Goal: Information Seeking & Learning: Learn about a topic

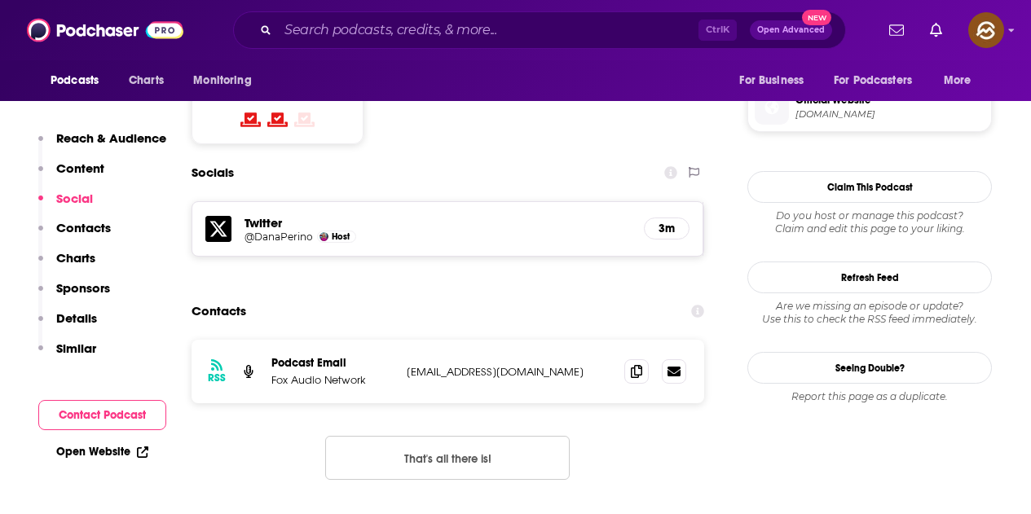
scroll to position [1304, 0]
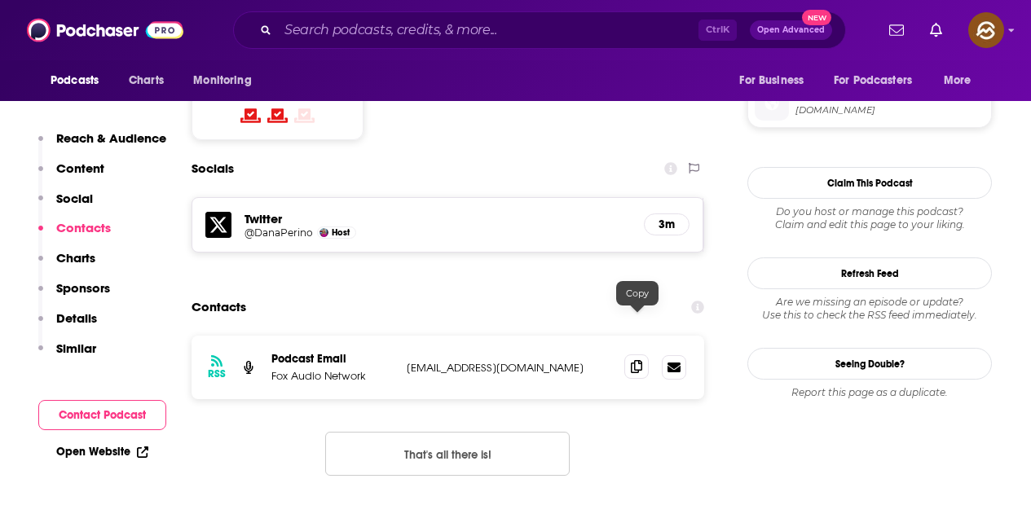
click at [646, 355] on span at bounding box center [636, 367] width 24 height 24
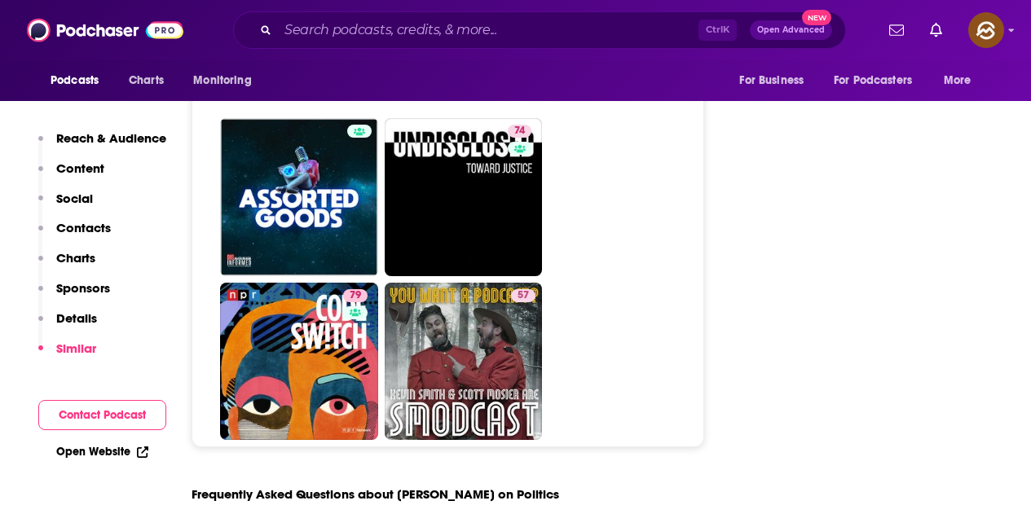
scroll to position [8071, 0]
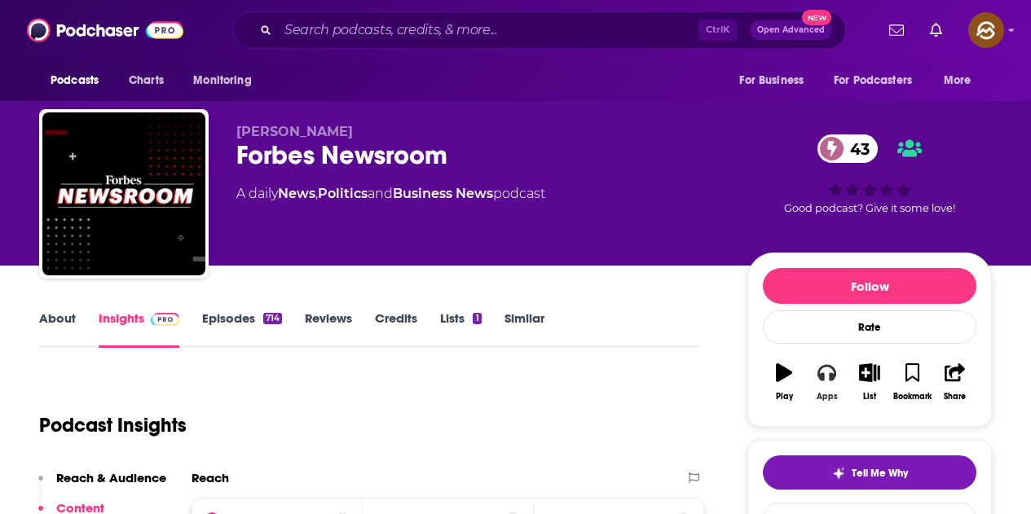
click at [837, 380] on button "Apps" at bounding box center [826, 382] width 42 height 59
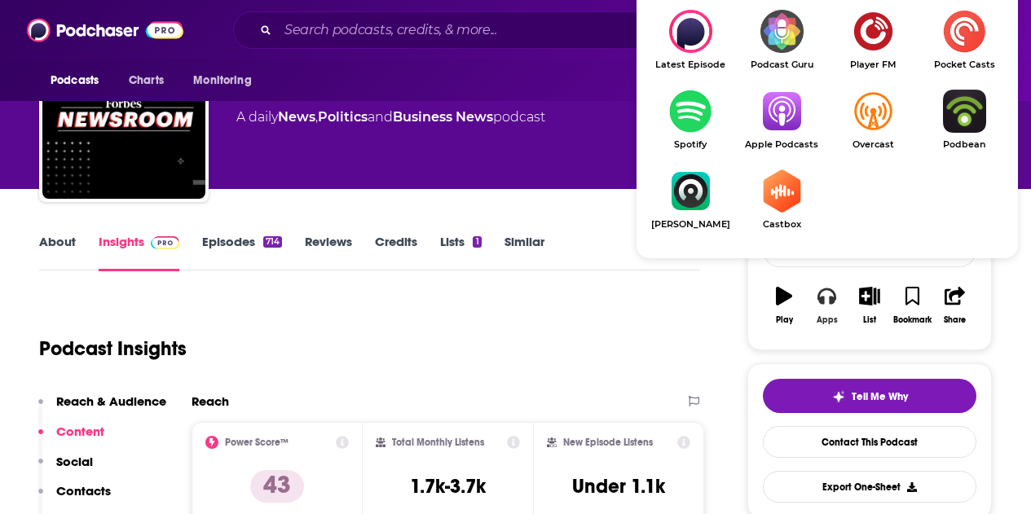
scroll to position [82, 0]
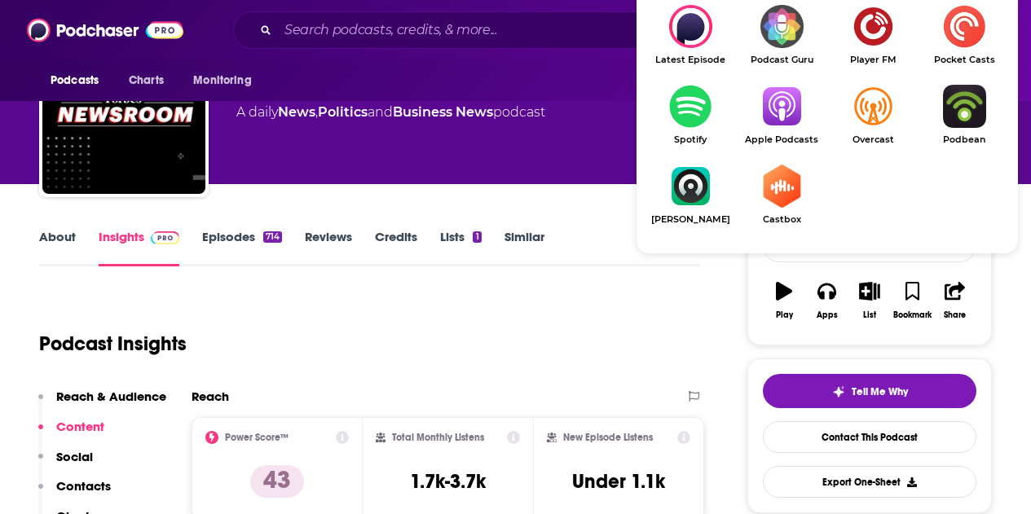
click at [788, 116] on img "Show Listen On dropdown" at bounding box center [781, 106] width 91 height 43
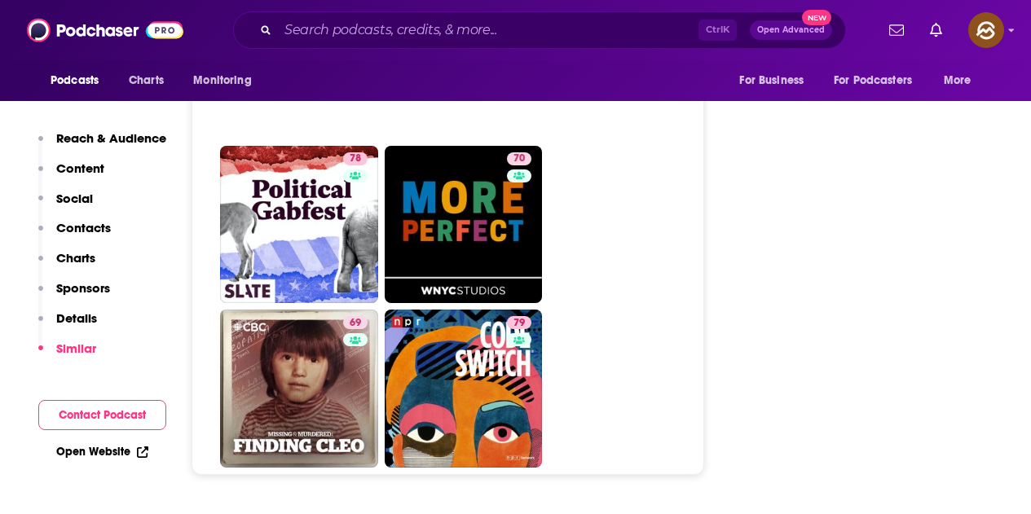
scroll to position [7256, 0]
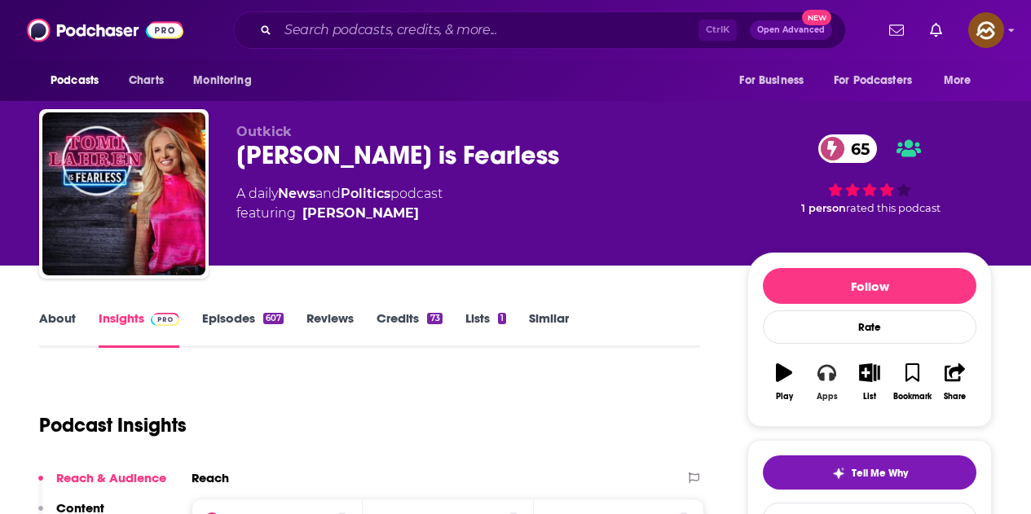
click at [829, 390] on button "Apps" at bounding box center [826, 382] width 42 height 59
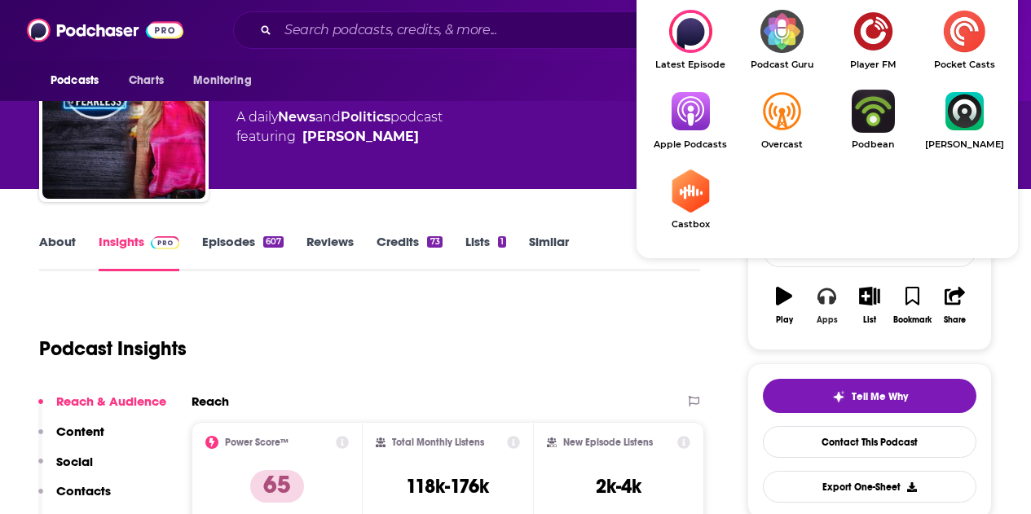
scroll to position [82, 0]
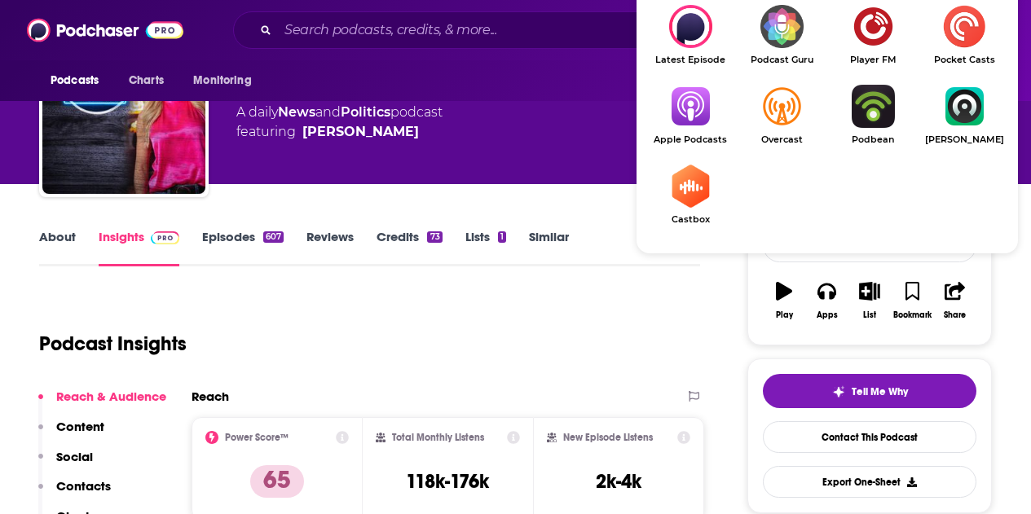
click at [694, 115] on img "Show Listen On dropdown" at bounding box center [690, 106] width 91 height 43
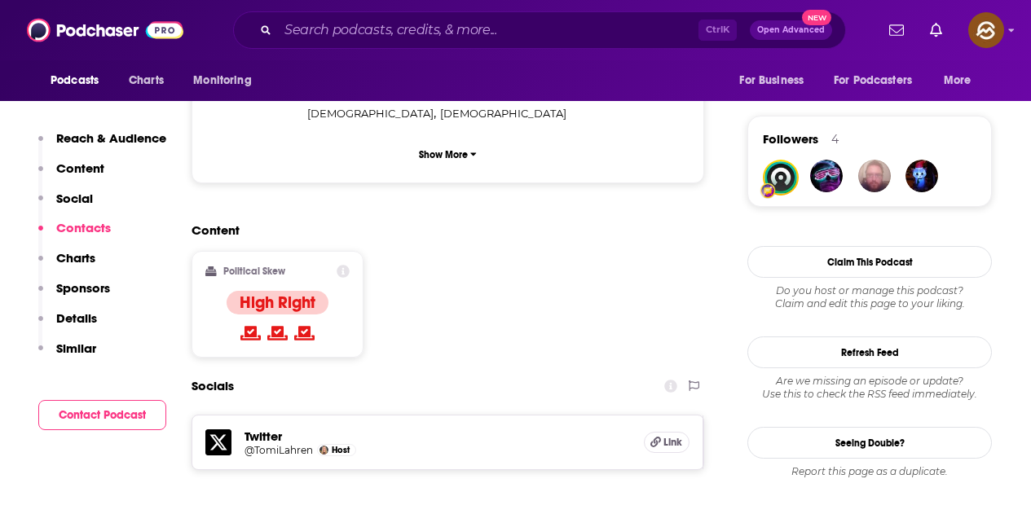
scroll to position [1304, 0]
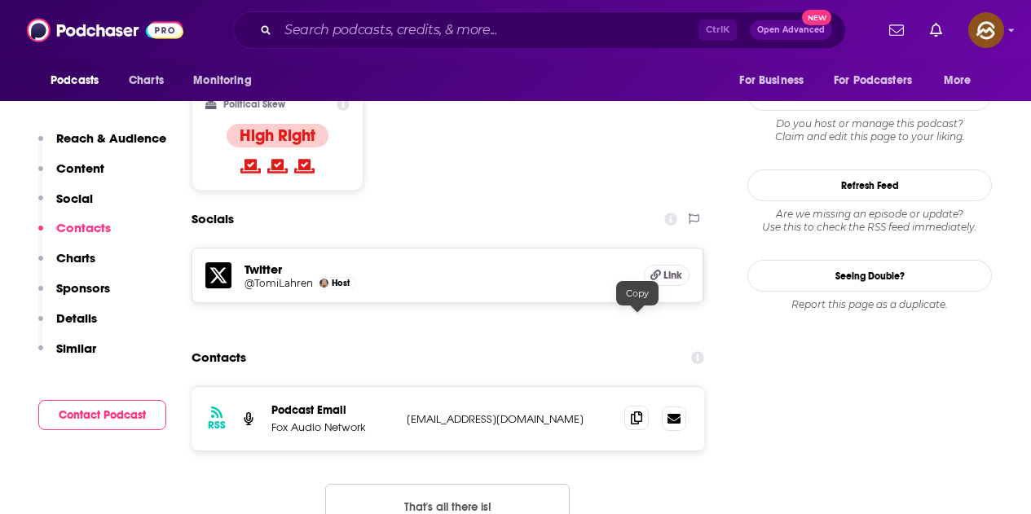
click at [642, 412] on icon at bounding box center [636, 418] width 11 height 13
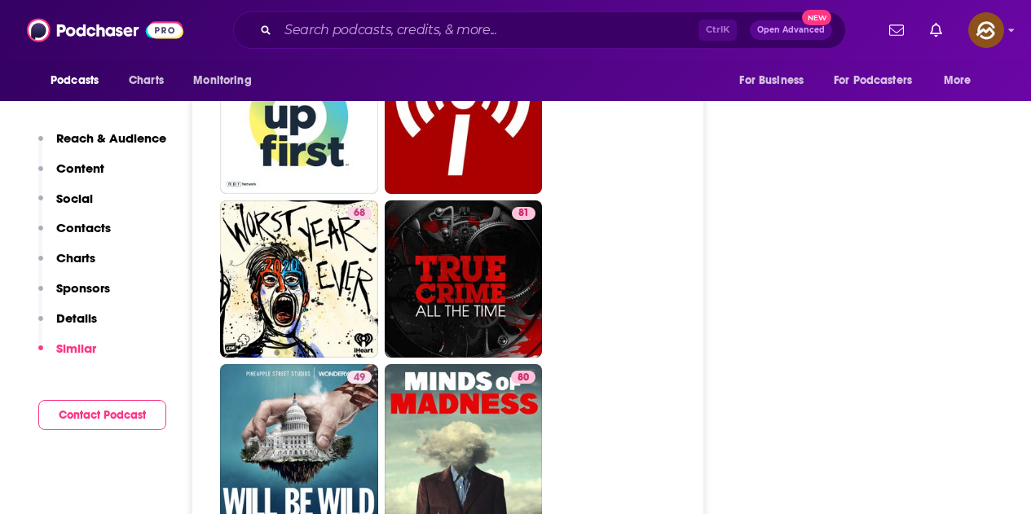
scroll to position [7908, 0]
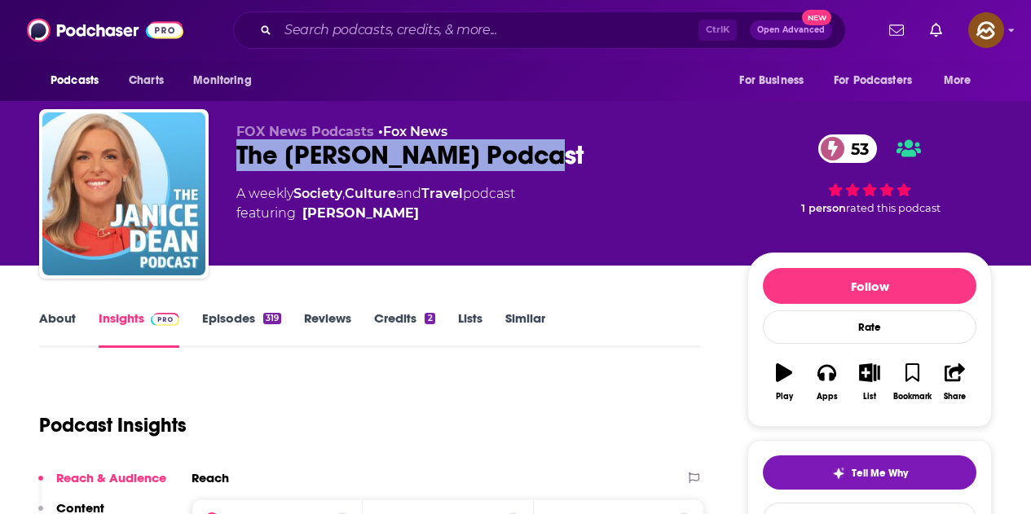
drag, startPoint x: 238, startPoint y: 153, endPoint x: 540, endPoint y: 157, distance: 301.7
click at [540, 157] on div "The [PERSON_NAME] Podcast 53" at bounding box center [478, 155] width 485 height 32
click at [843, 369] on button "Apps" at bounding box center [826, 382] width 42 height 59
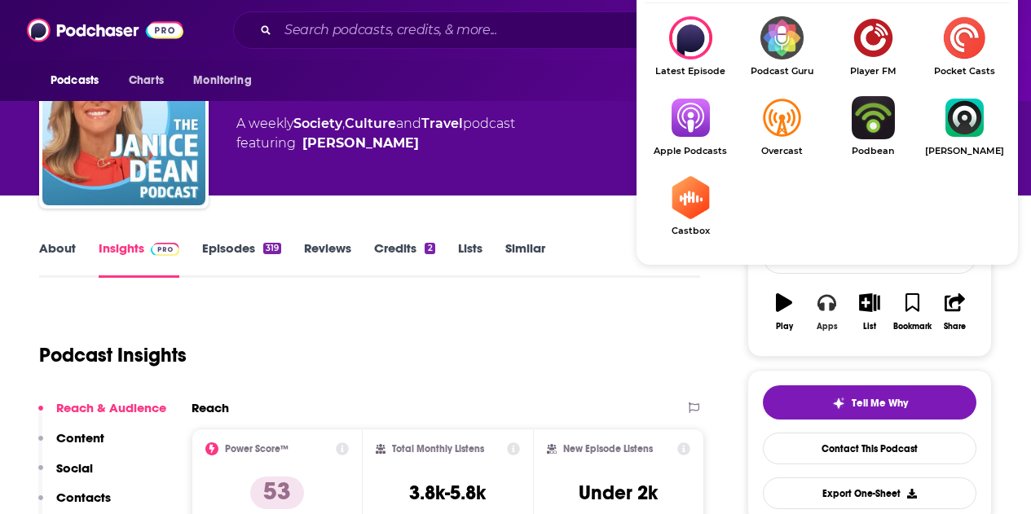
scroll to position [82, 0]
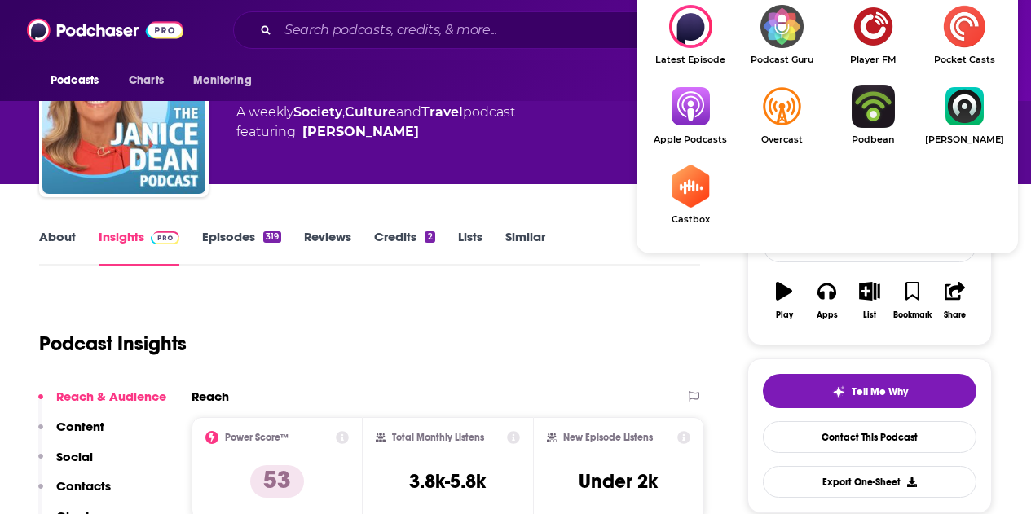
click at [692, 93] on img "Show Listen On dropdown" at bounding box center [690, 106] width 91 height 43
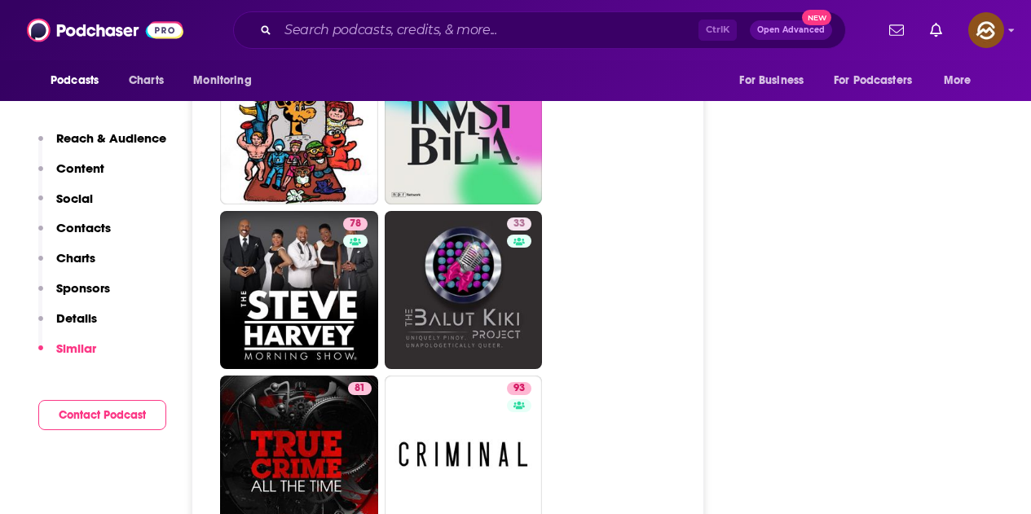
scroll to position [7663, 0]
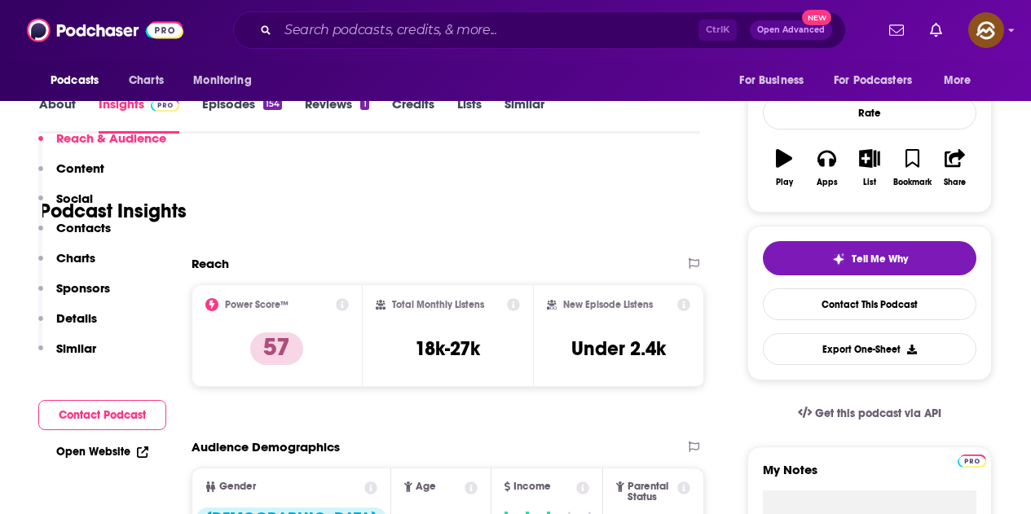
scroll to position [734, 0]
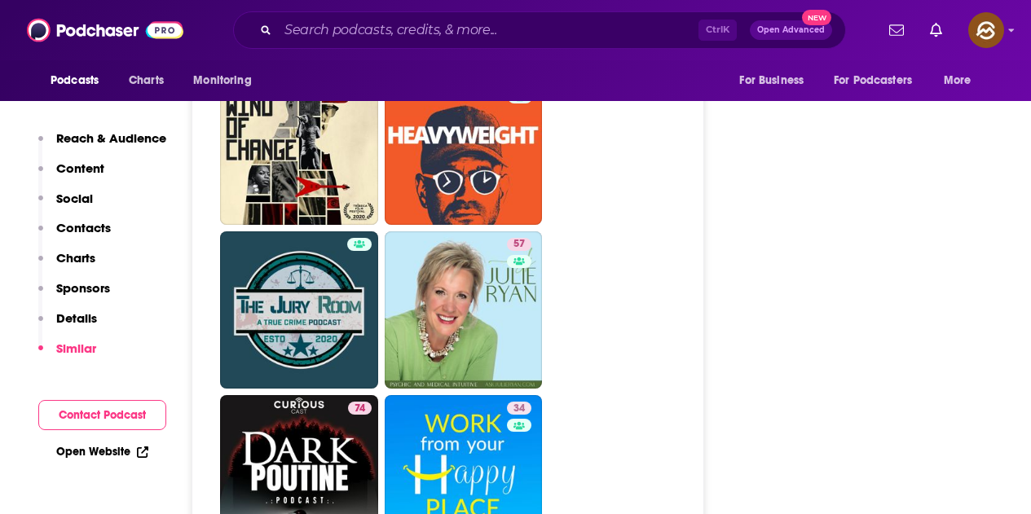
scroll to position [7500, 0]
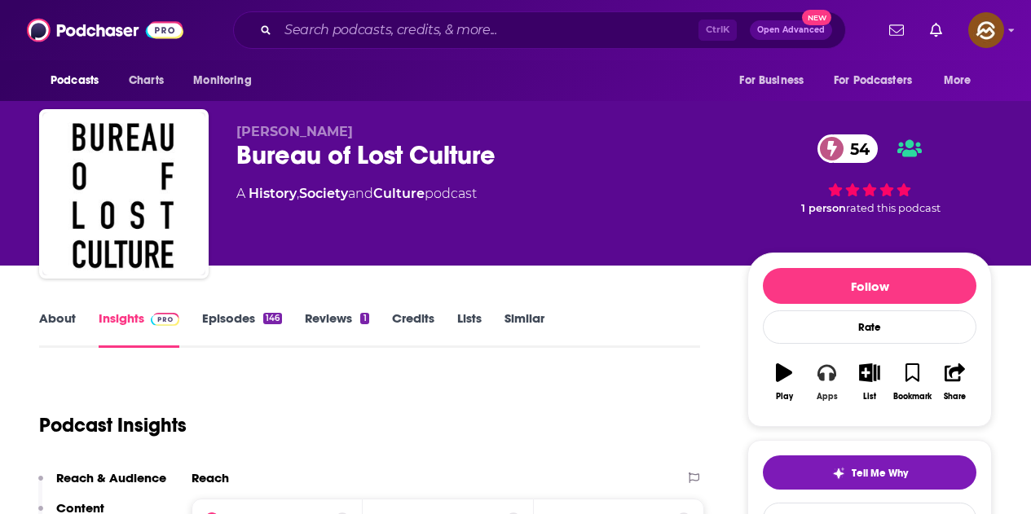
click at [823, 380] on icon "button" at bounding box center [827, 373] width 18 height 16
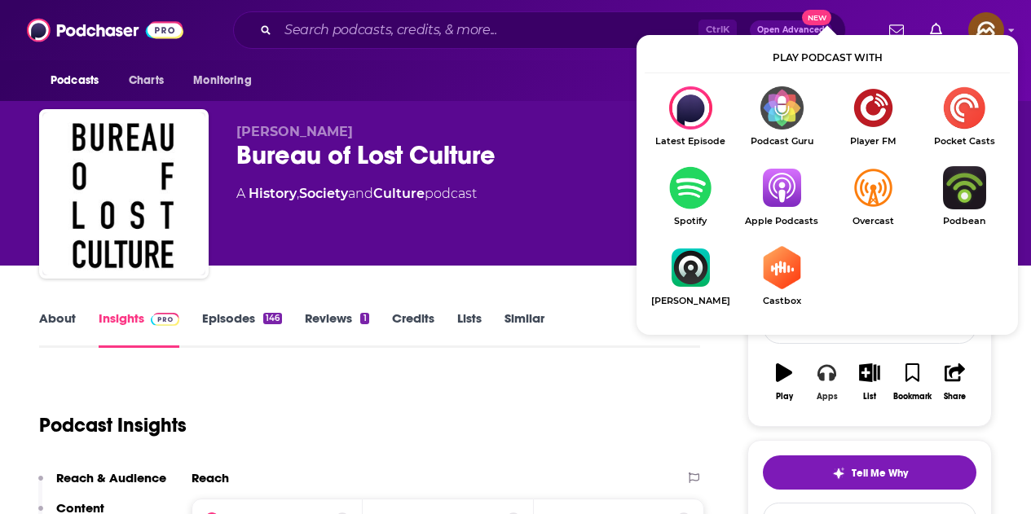
scroll to position [82, 0]
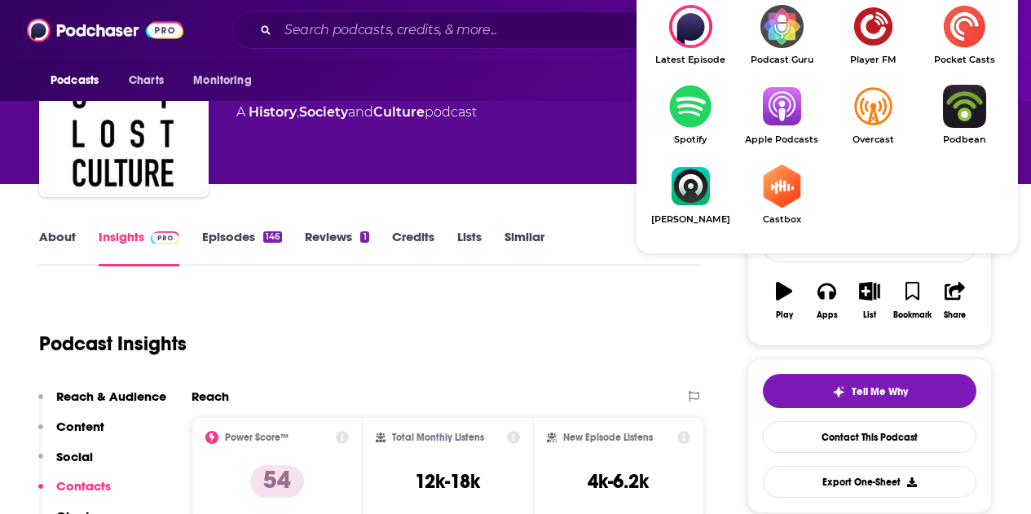
click at [790, 114] on img "Show Listen On dropdown" at bounding box center [781, 106] width 91 height 43
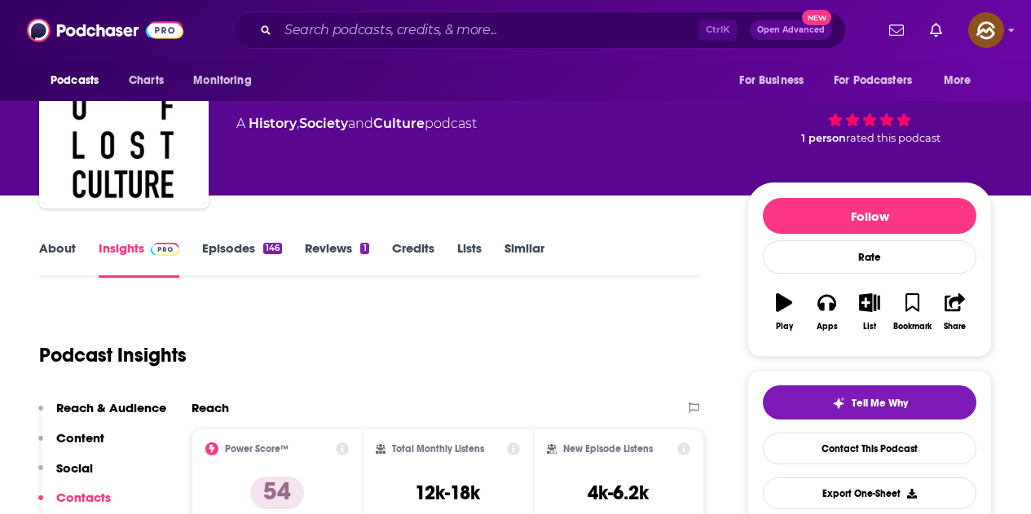
scroll to position [0, 0]
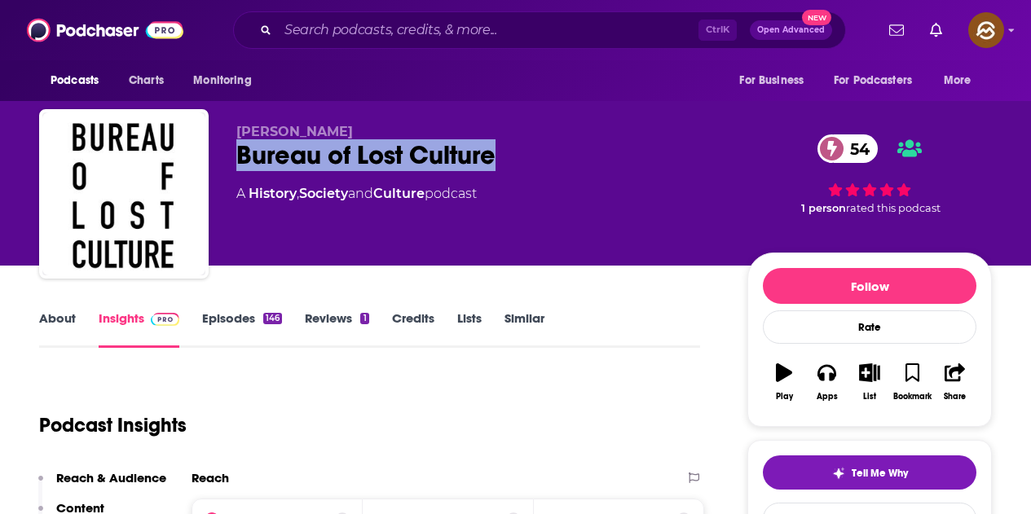
drag, startPoint x: 240, startPoint y: 160, endPoint x: 495, endPoint y: 160, distance: 255.2
click at [495, 160] on div "Bureau of Lost Culture 54" at bounding box center [478, 155] width 485 height 32
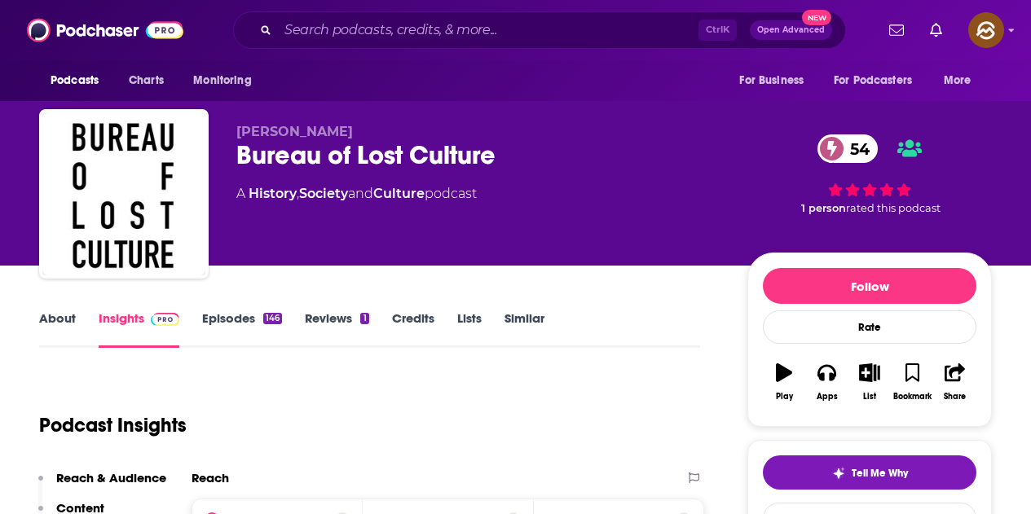
click at [549, 211] on div "Stephen Coates Bureau of Lost Culture 54 A History , Society and Culture podcast" at bounding box center [478, 189] width 485 height 130
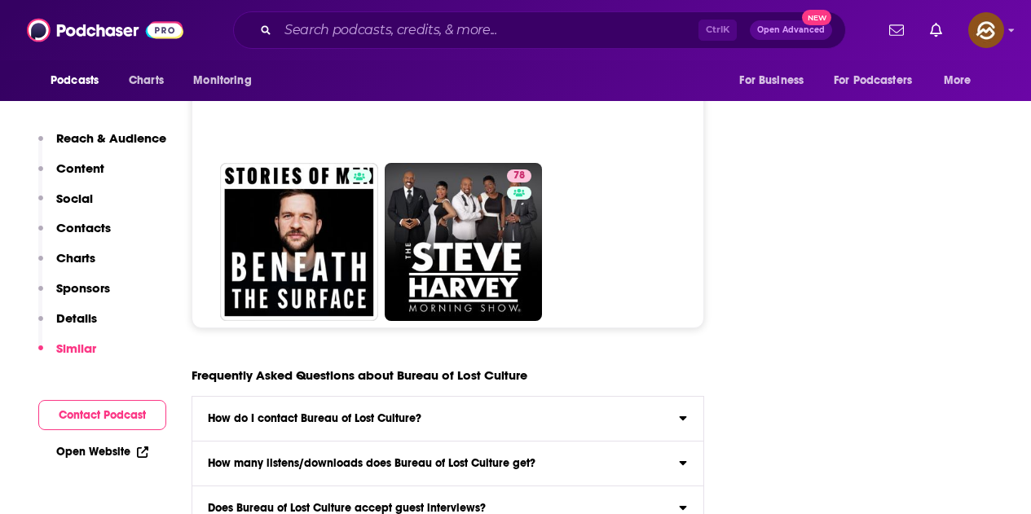
scroll to position [7337, 0]
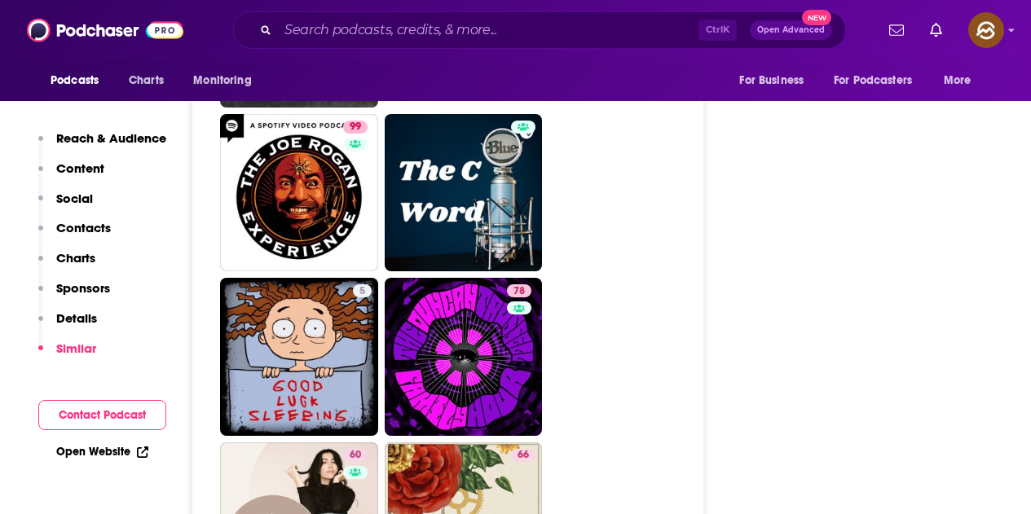
scroll to position [7989, 0]
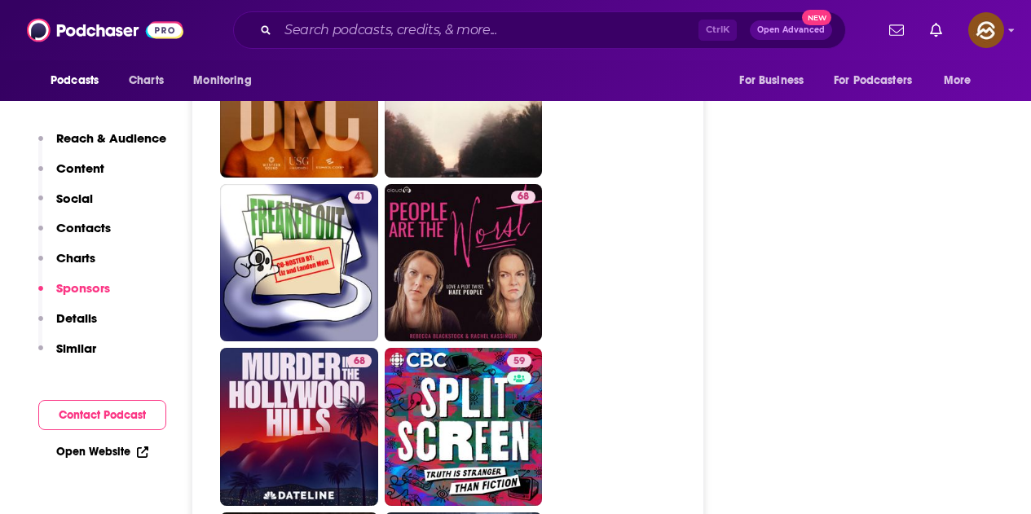
scroll to position [3913, 0]
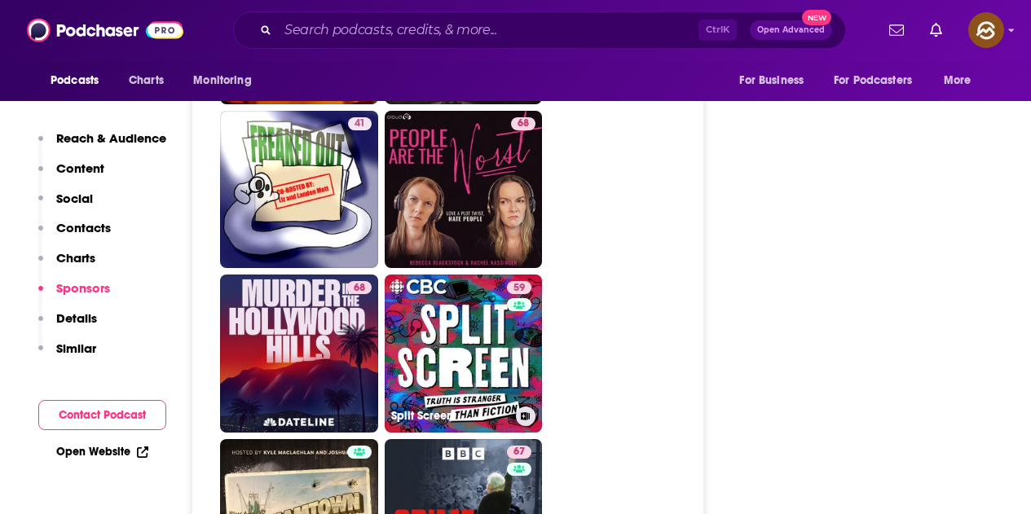
drag, startPoint x: 523, startPoint y: 237, endPoint x: 622, endPoint y: 193, distance: 108.0
click at [621, 193] on ul "67 67 79 54 66 63 52 58 41 68 68 59 Split Screen 67 63 63 71 56 42 44 52 41 44 …" at bounding box center [457, 437] width 474 height 1966
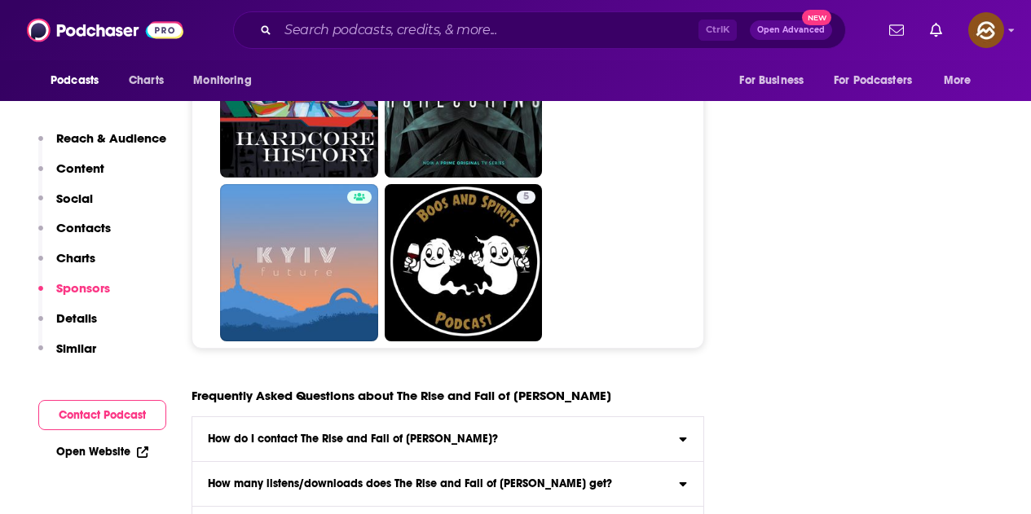
scroll to position [8071, 0]
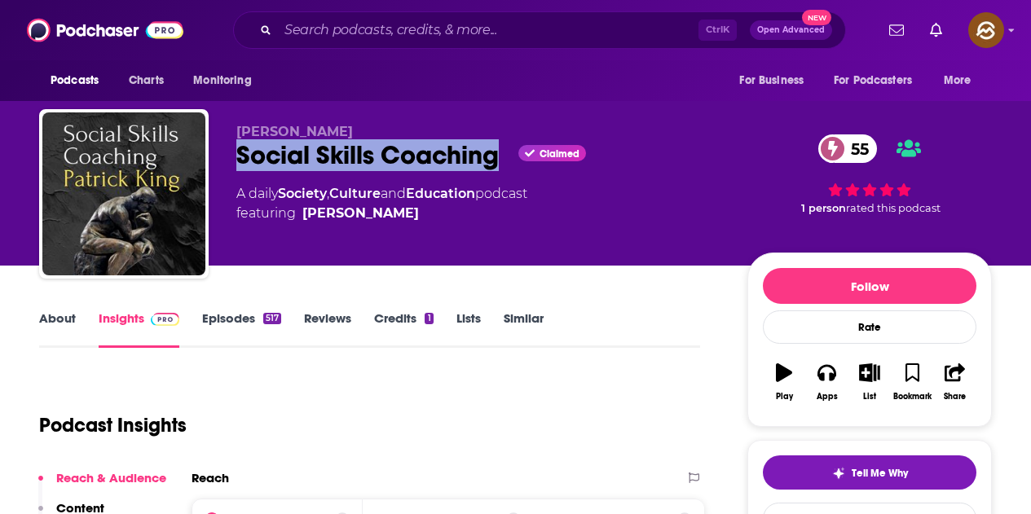
drag, startPoint x: 236, startPoint y: 156, endPoint x: 500, endPoint y: 151, distance: 263.4
click at [500, 151] on div "Social Skills Coaching Claimed 55" at bounding box center [478, 155] width 485 height 32
click at [825, 367] on icon "button" at bounding box center [827, 373] width 18 height 16
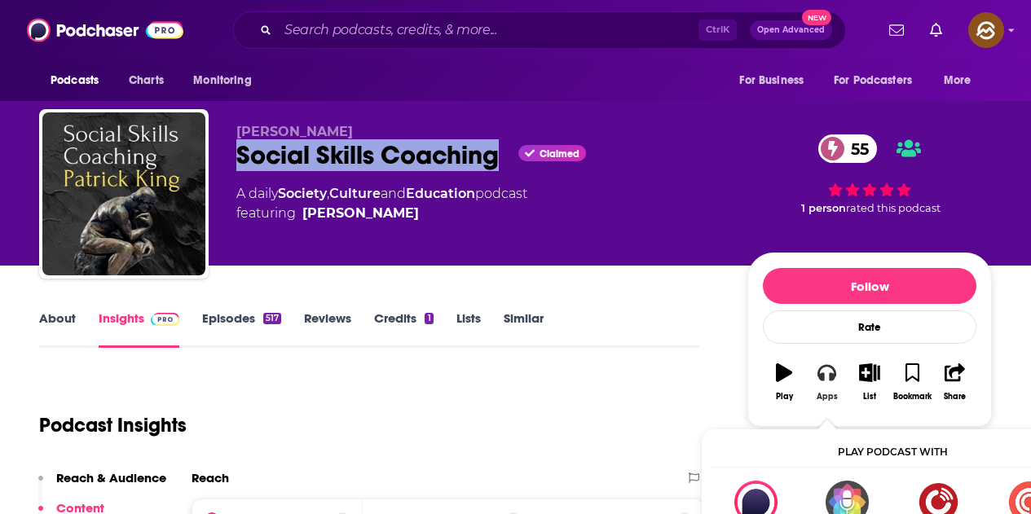
scroll to position [82, 0]
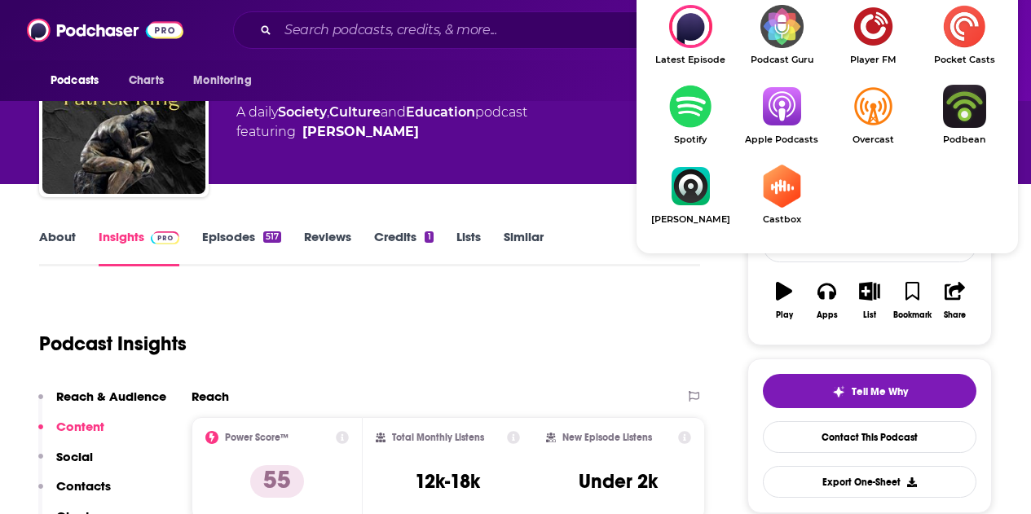
click at [779, 103] on img "Show Listen On dropdown" at bounding box center [781, 106] width 91 height 43
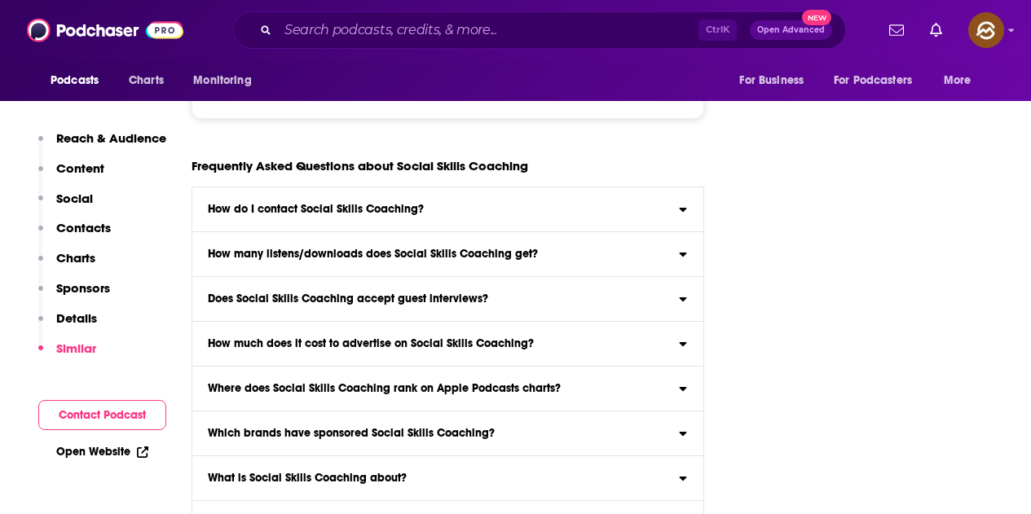
scroll to position [7582, 0]
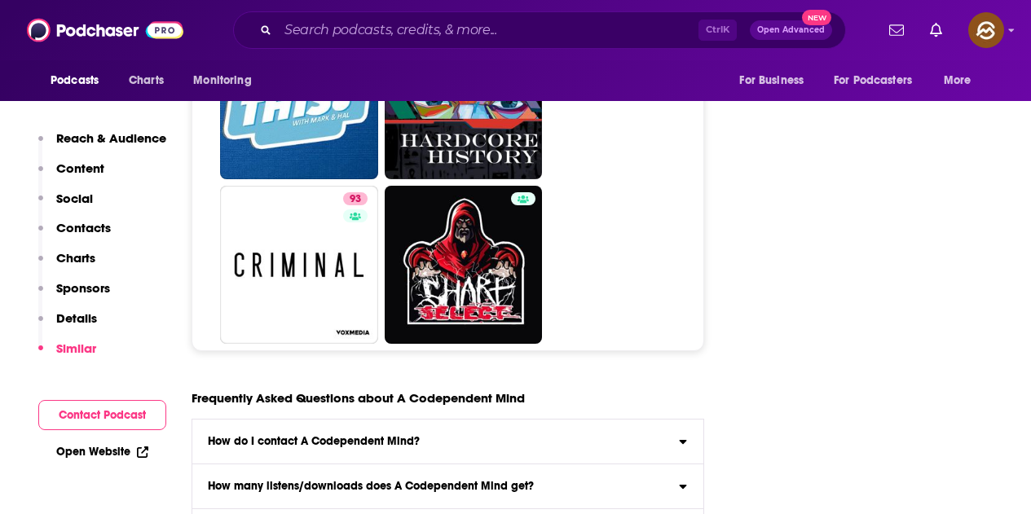
scroll to position [7663, 0]
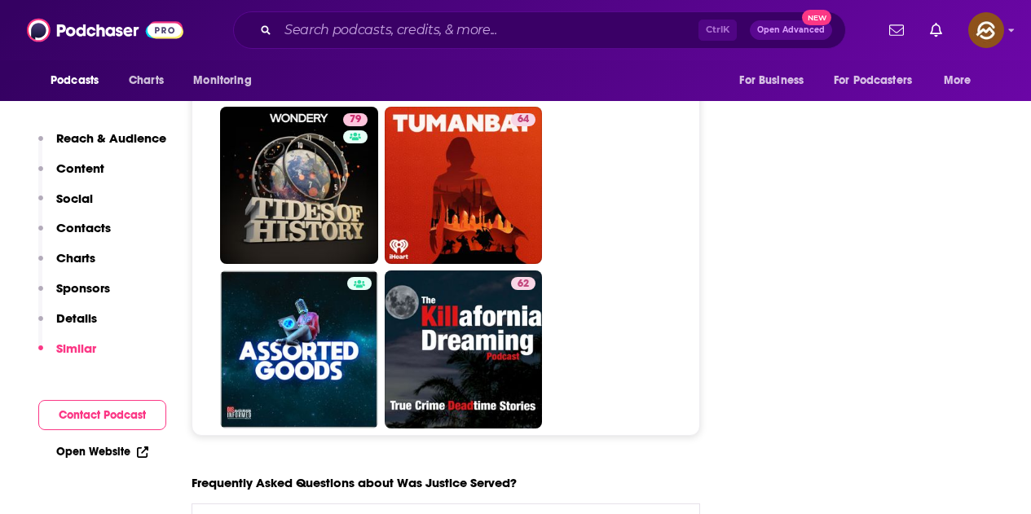
scroll to position [6848, 0]
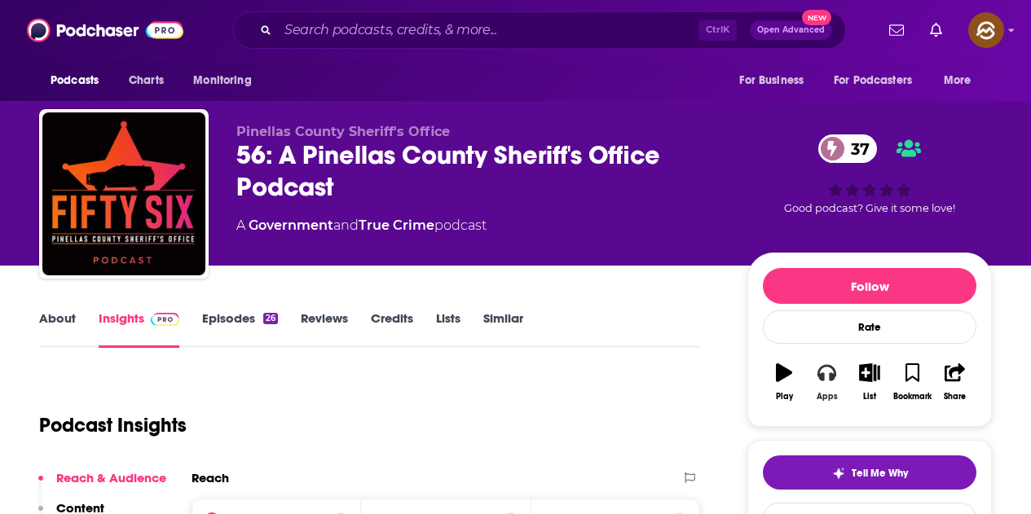
click at [830, 368] on icon "button" at bounding box center [827, 373] width 18 height 18
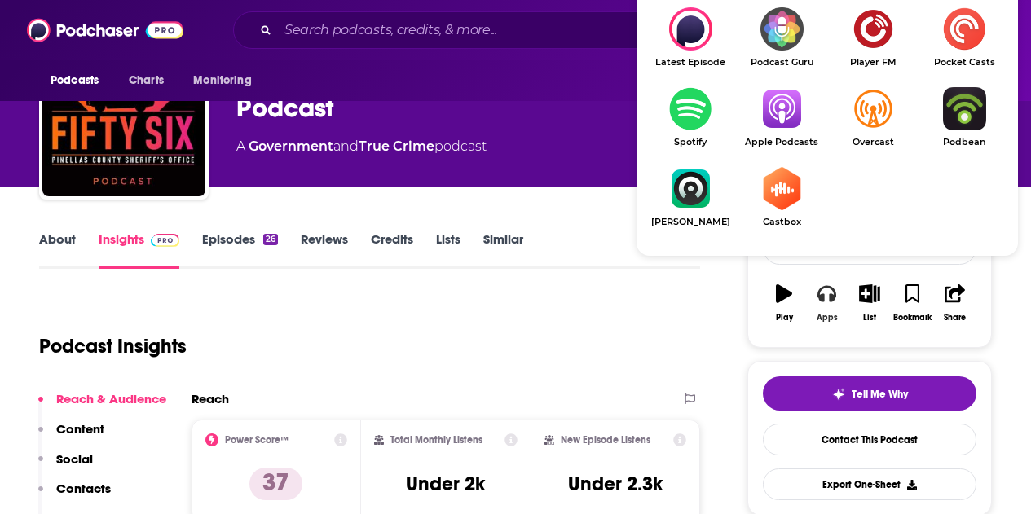
scroll to position [82, 0]
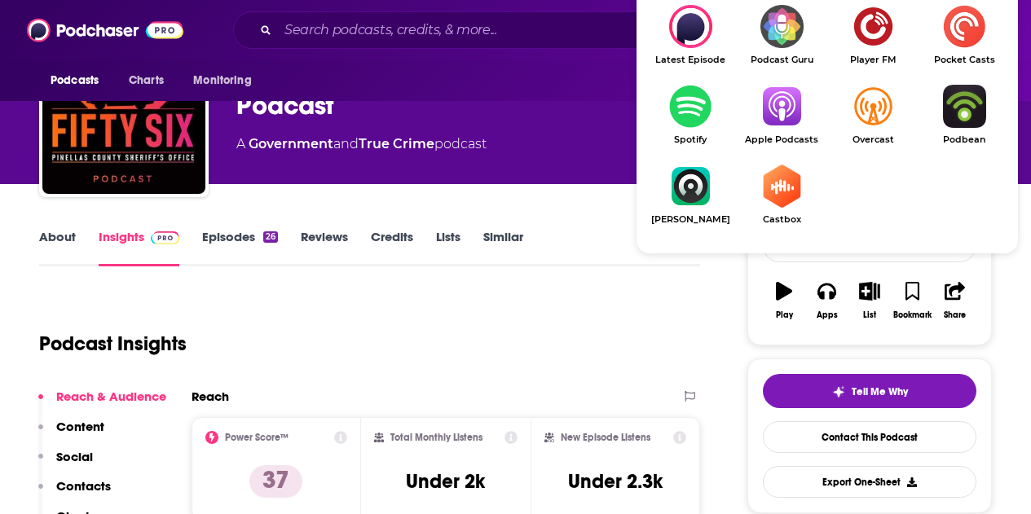
click at [799, 127] on img "Show Listen On dropdown" at bounding box center [781, 106] width 91 height 43
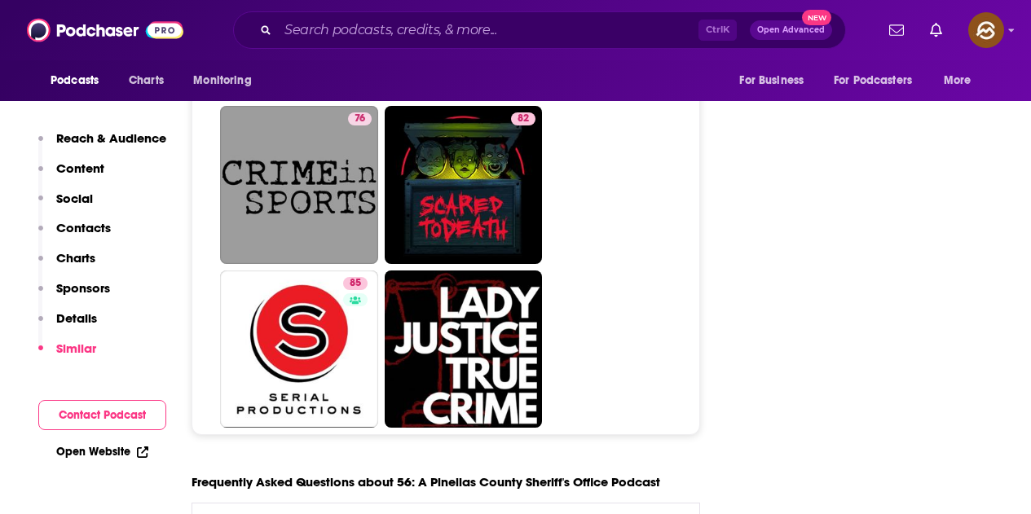
scroll to position [7093, 0]
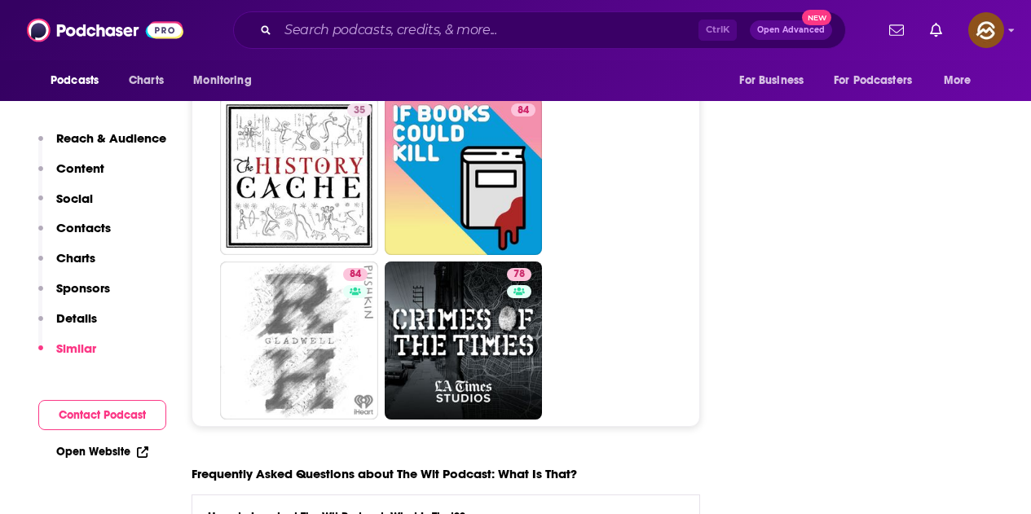
scroll to position [7256, 0]
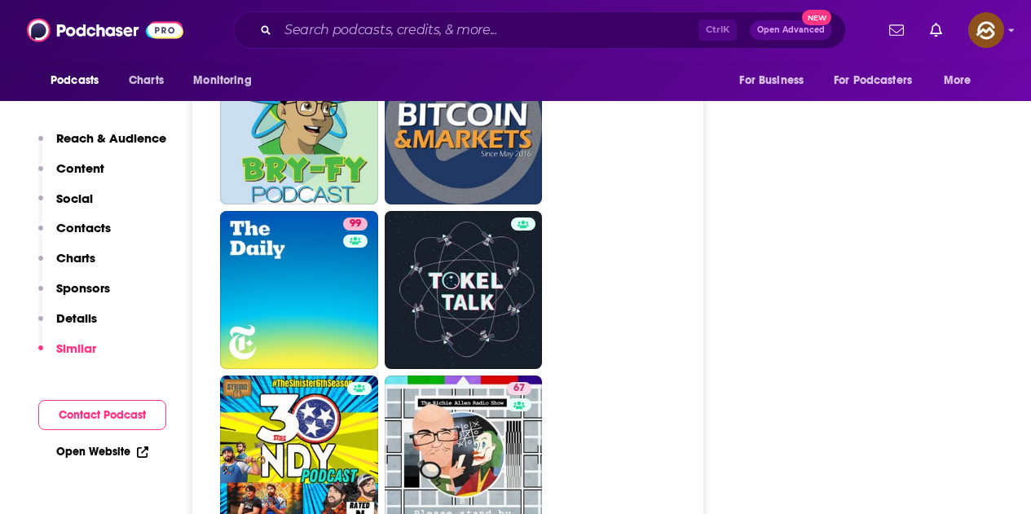
scroll to position [8234, 0]
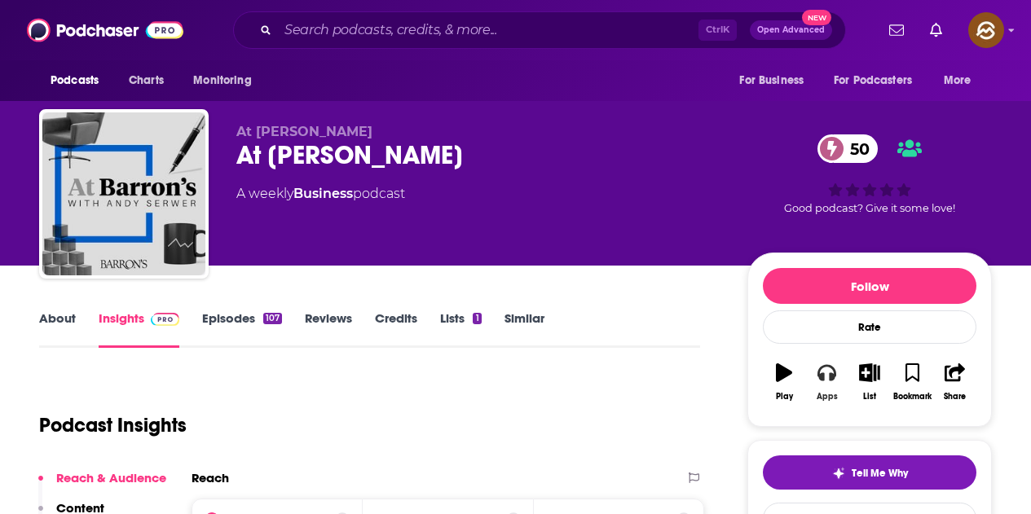
click at [812, 376] on button "Apps" at bounding box center [826, 382] width 42 height 59
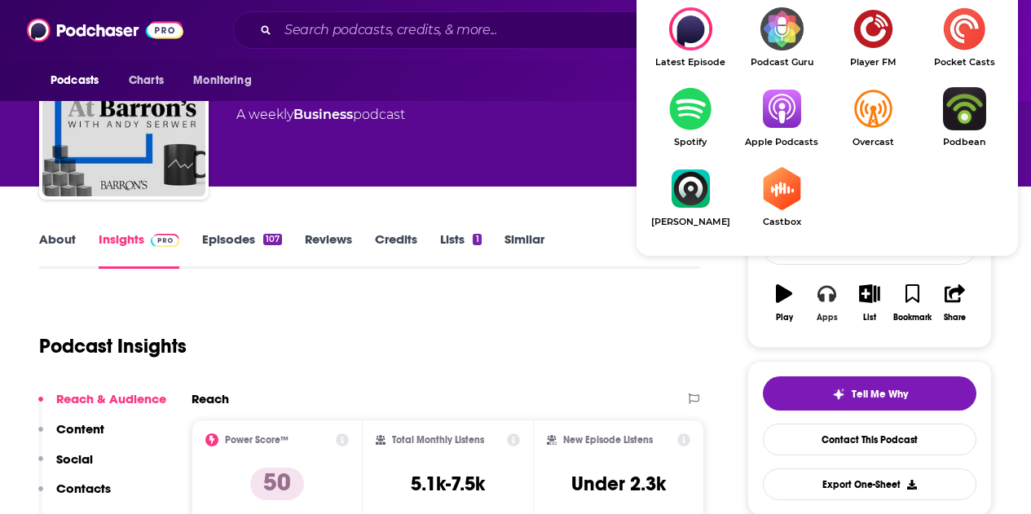
scroll to position [82, 0]
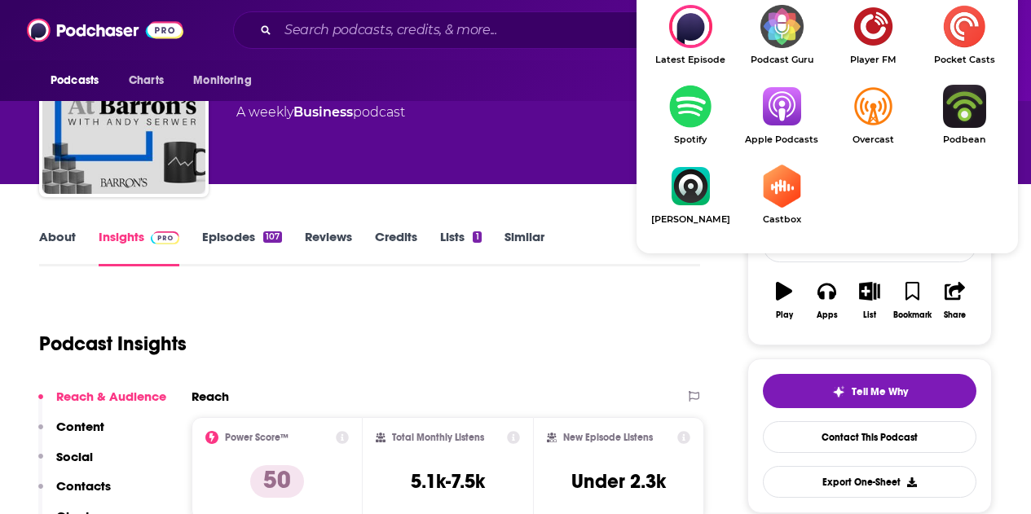
click at [780, 116] on img "Show Listen On dropdown" at bounding box center [781, 106] width 91 height 43
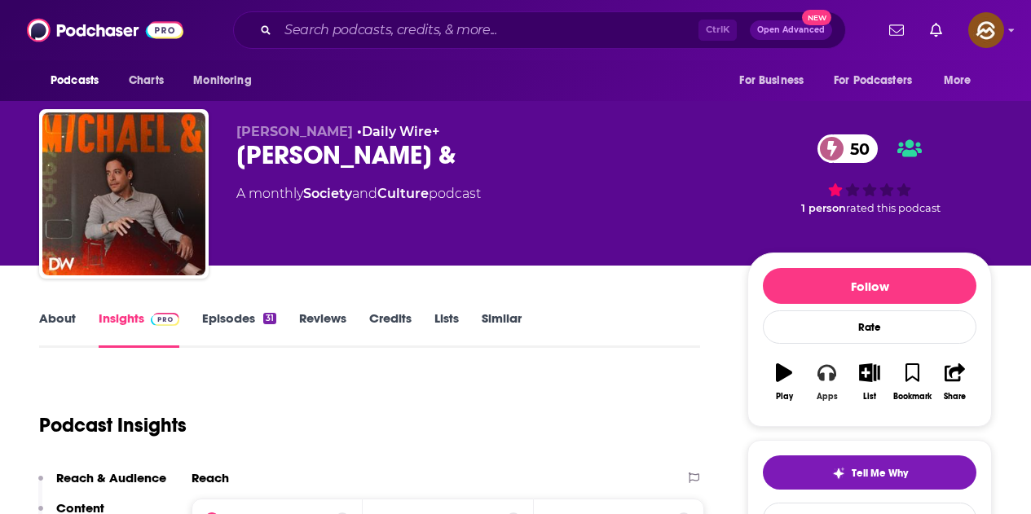
click at [836, 378] on button "Apps" at bounding box center [826, 382] width 42 height 59
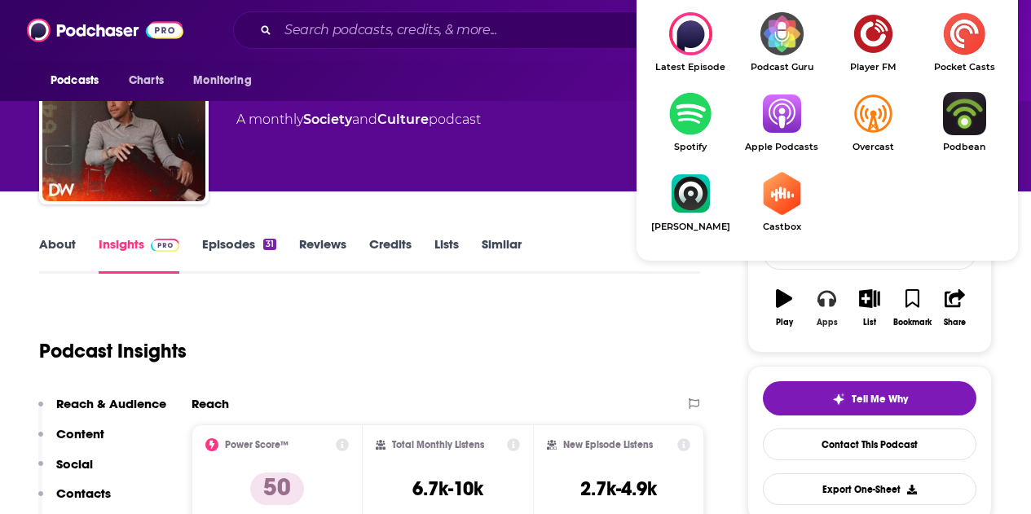
scroll to position [82, 0]
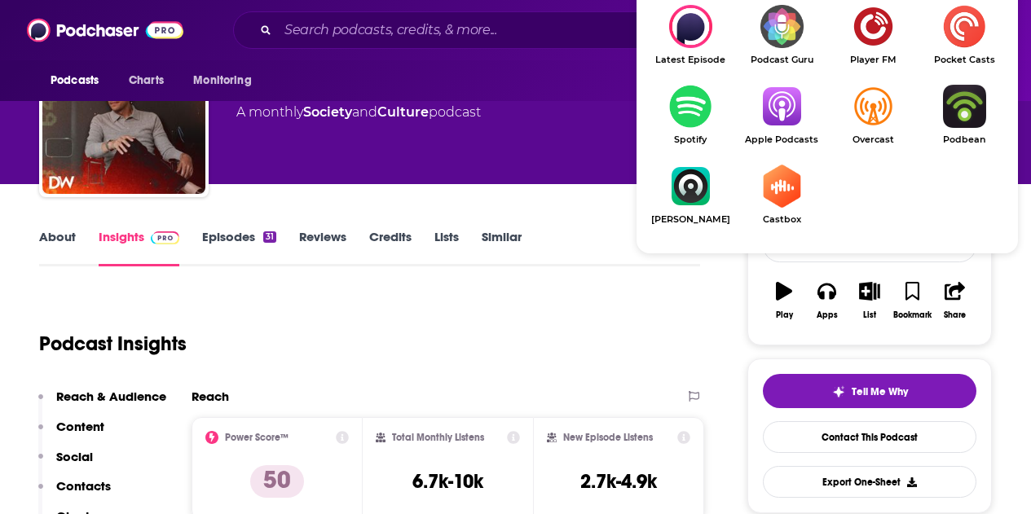
click at [783, 133] on link "Apple Podcasts" at bounding box center [781, 115] width 91 height 60
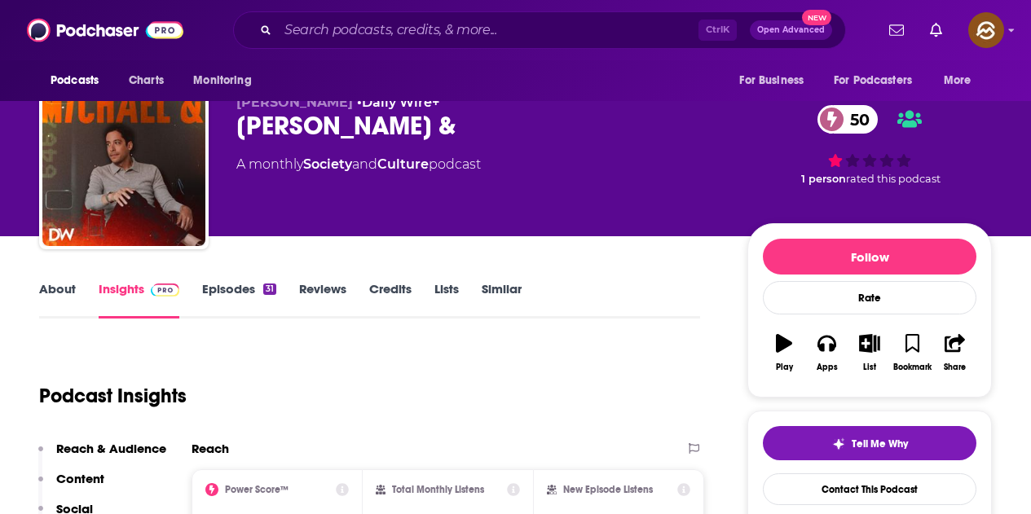
scroll to position [0, 0]
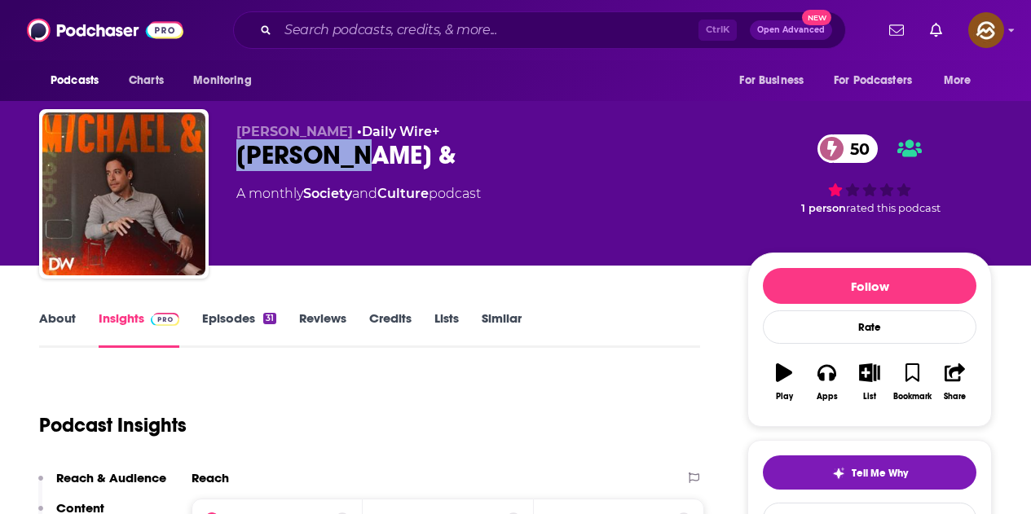
drag, startPoint x: 237, startPoint y: 151, endPoint x: 351, endPoint y: 155, distance: 113.4
click at [351, 155] on div "Michael & 50" at bounding box center [478, 155] width 485 height 32
click at [549, 230] on div "Michael Knowles • Daily Wire+ Michael & 50 A monthly Society and Culture podcast" at bounding box center [478, 189] width 485 height 130
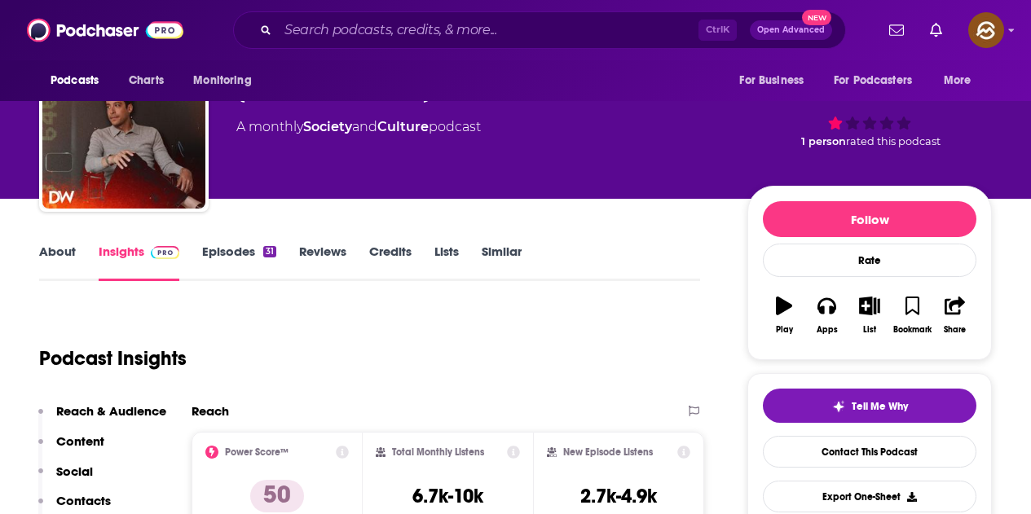
scroll to position [163, 0]
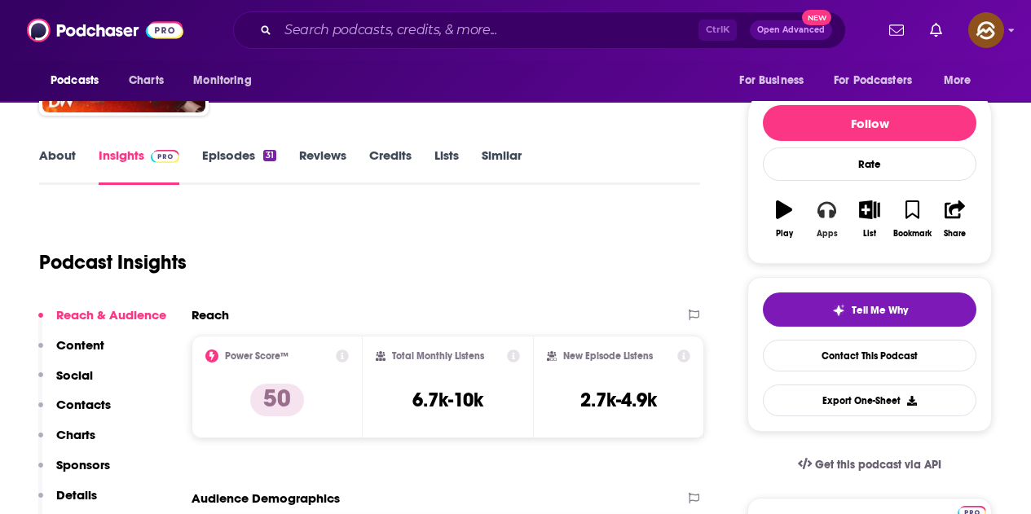
click at [824, 217] on icon "button" at bounding box center [827, 210] width 18 height 16
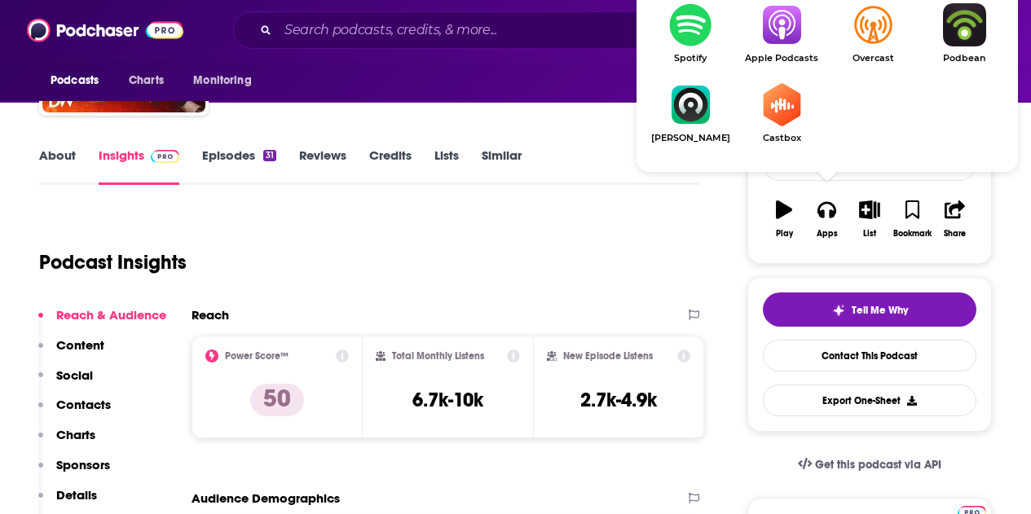
click at [783, 45] on img "Show Listen On dropdown" at bounding box center [781, 24] width 91 height 43
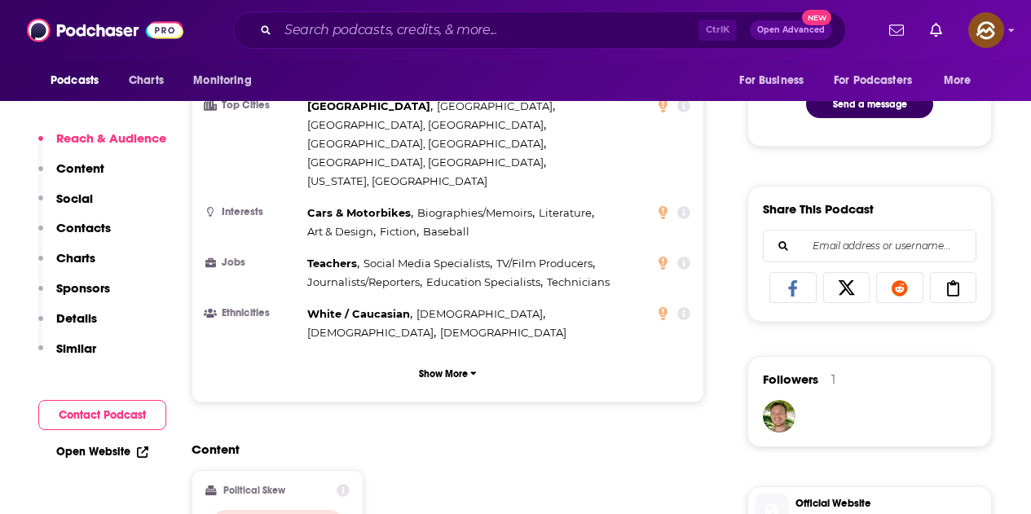
scroll to position [1304, 0]
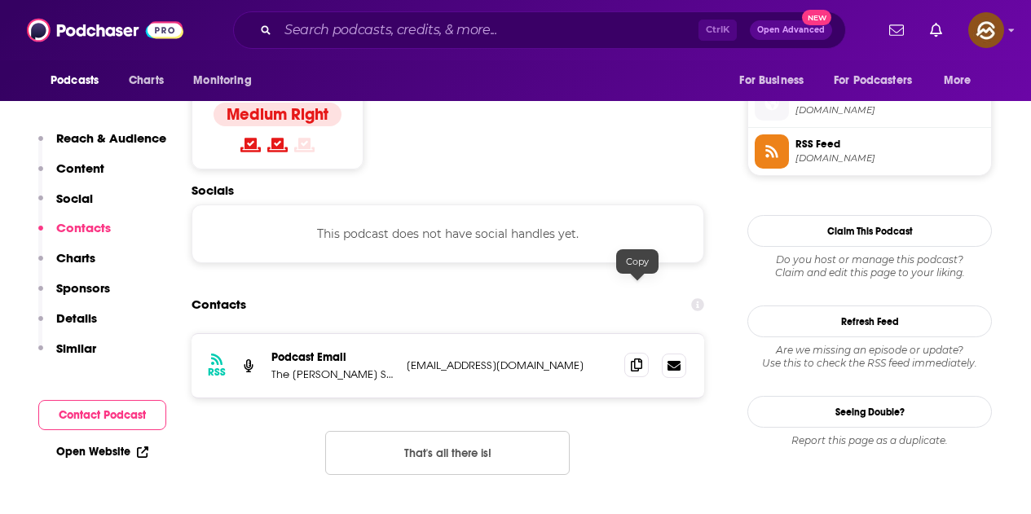
click at [641, 359] on icon at bounding box center [636, 365] width 11 height 13
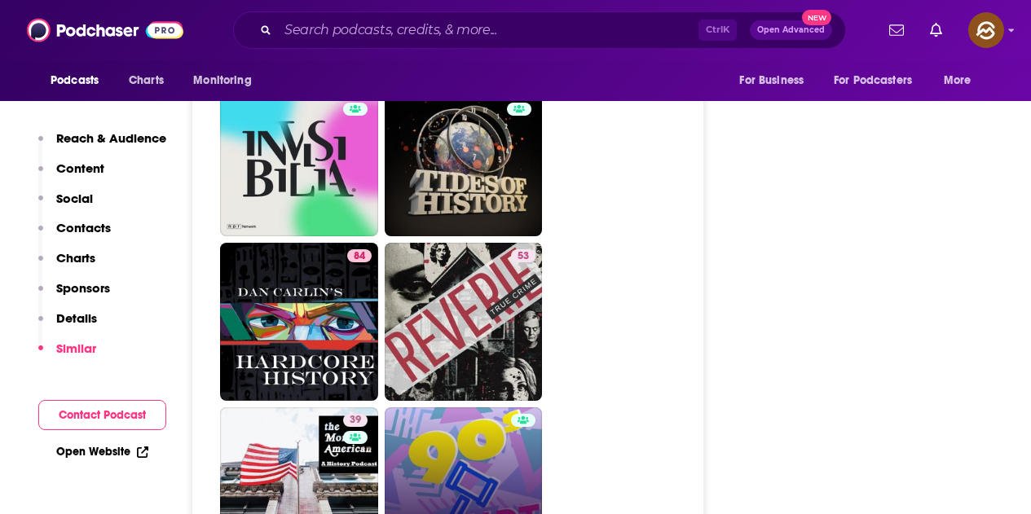
scroll to position [7093, 0]
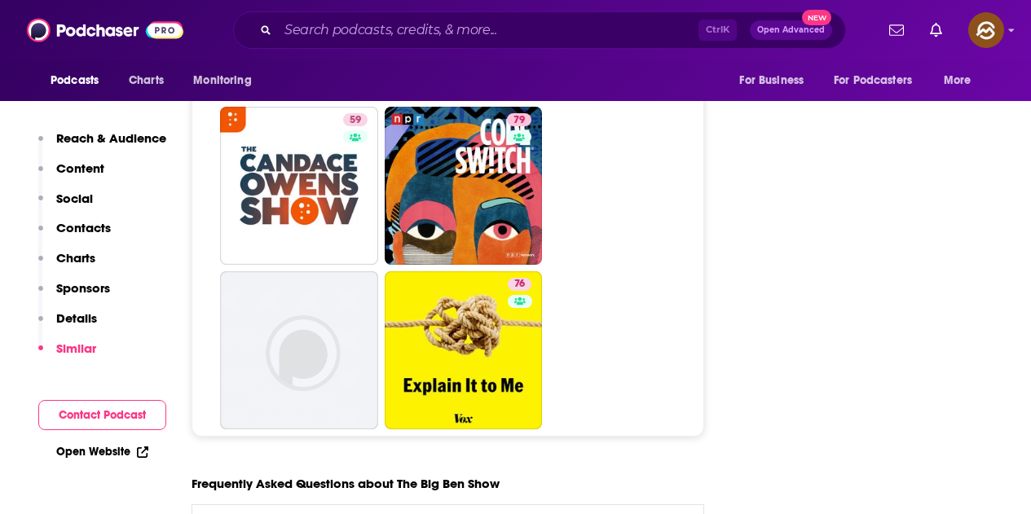
scroll to position [8152, 0]
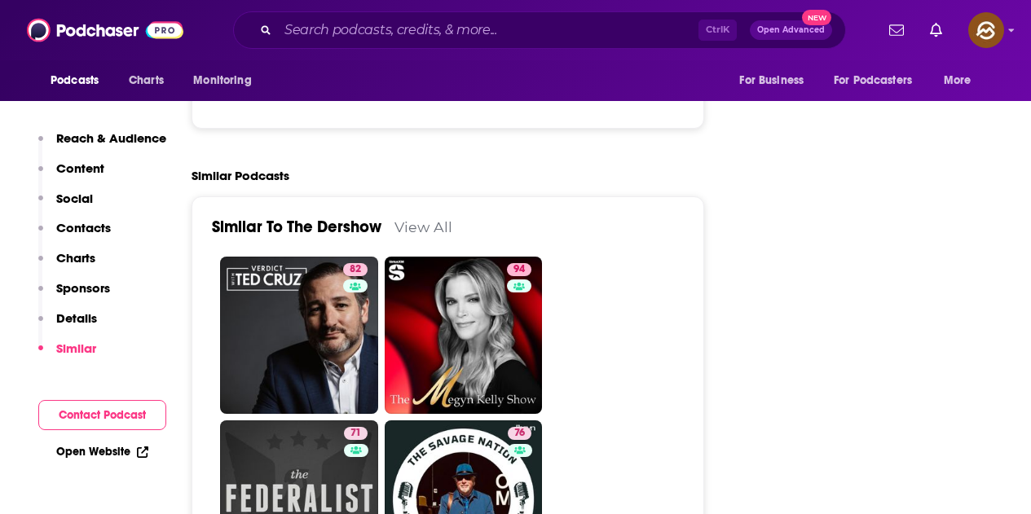
scroll to position [3261, 0]
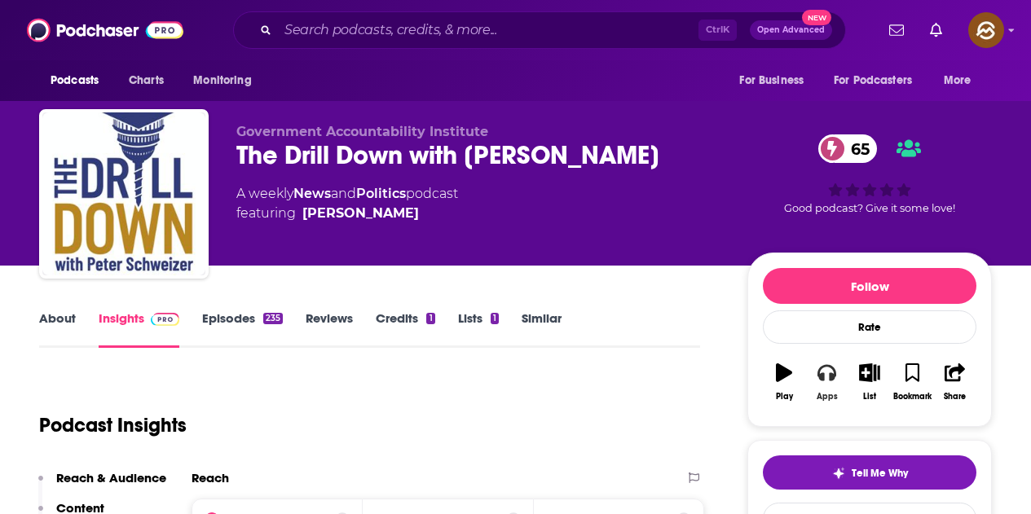
click at [832, 374] on icon "button" at bounding box center [827, 373] width 18 height 16
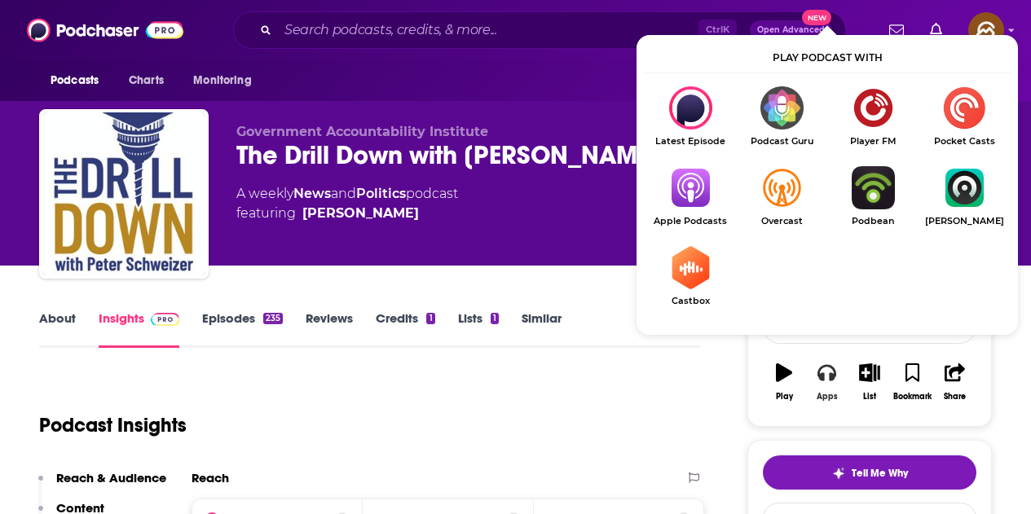
scroll to position [163, 0]
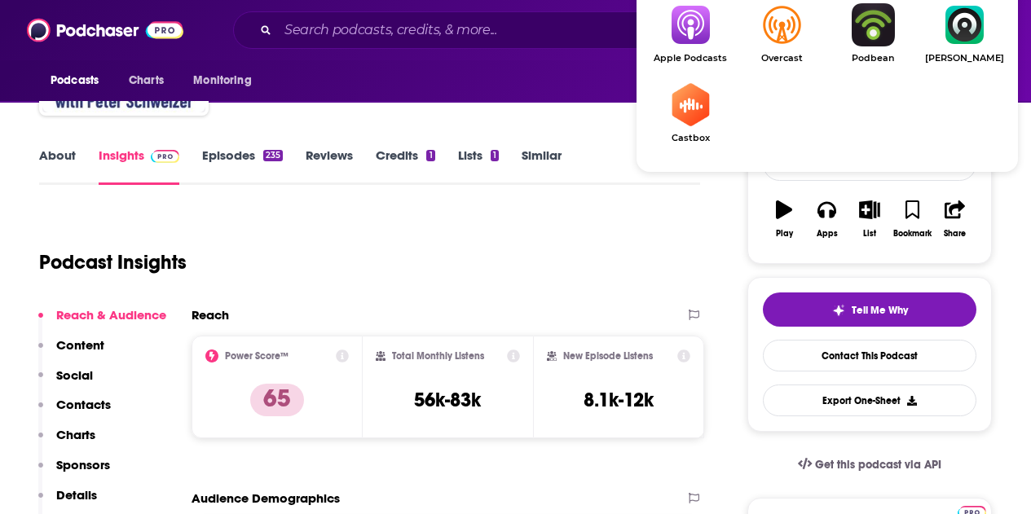
click at [680, 19] on img "Show Listen On dropdown" at bounding box center [690, 24] width 91 height 43
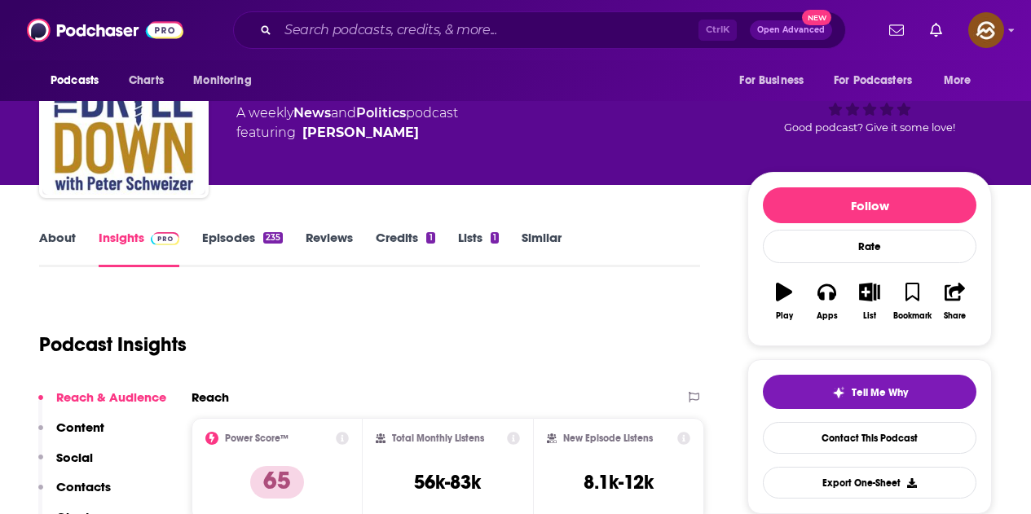
scroll to position [0, 0]
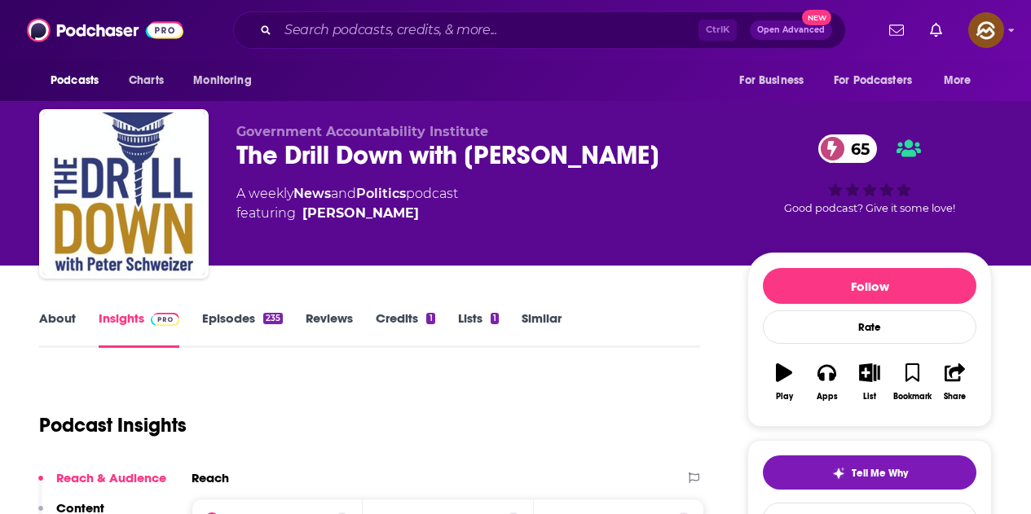
drag, startPoint x: 254, startPoint y: 152, endPoint x: 686, endPoint y: 175, distance: 433.5
click at [686, 175] on div "Government Accountability Institute The Drill Down with Peter Schweizer 65 A we…" at bounding box center [515, 197] width 953 height 176
click at [441, 225] on div "Government Accountability Institute The Drill Down with Peter Schweizer 65 A we…" at bounding box center [478, 189] width 485 height 130
drag, startPoint x: 450, startPoint y: 218, endPoint x: 413, endPoint y: 218, distance: 37.5
click at [413, 218] on span "featuring Peter Schweizer" at bounding box center [347, 214] width 222 height 20
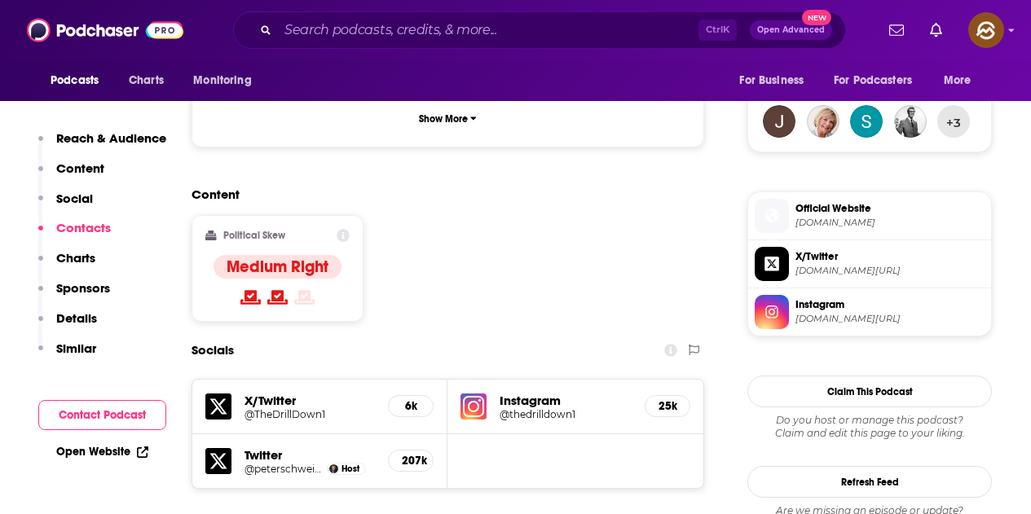
scroll to position [1304, 0]
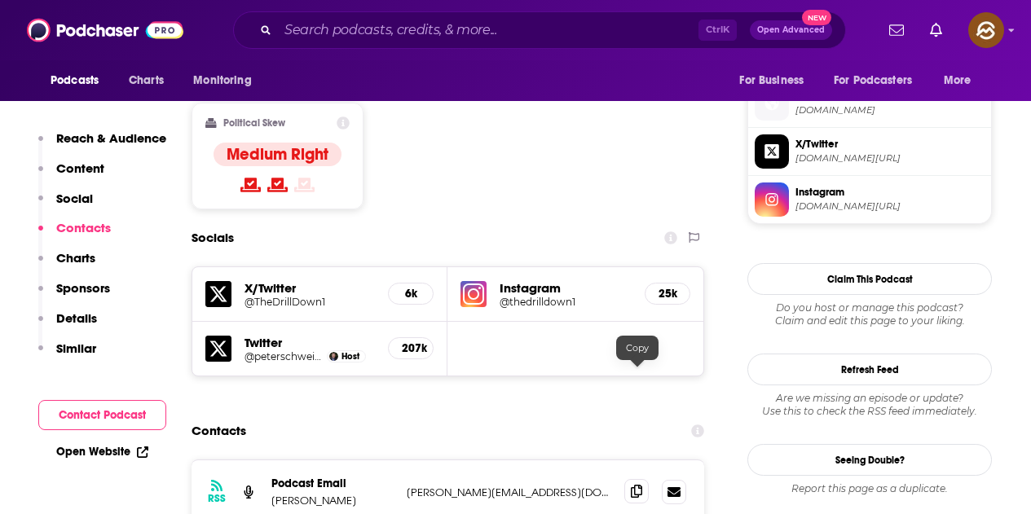
click at [631, 479] on span at bounding box center [636, 491] width 24 height 24
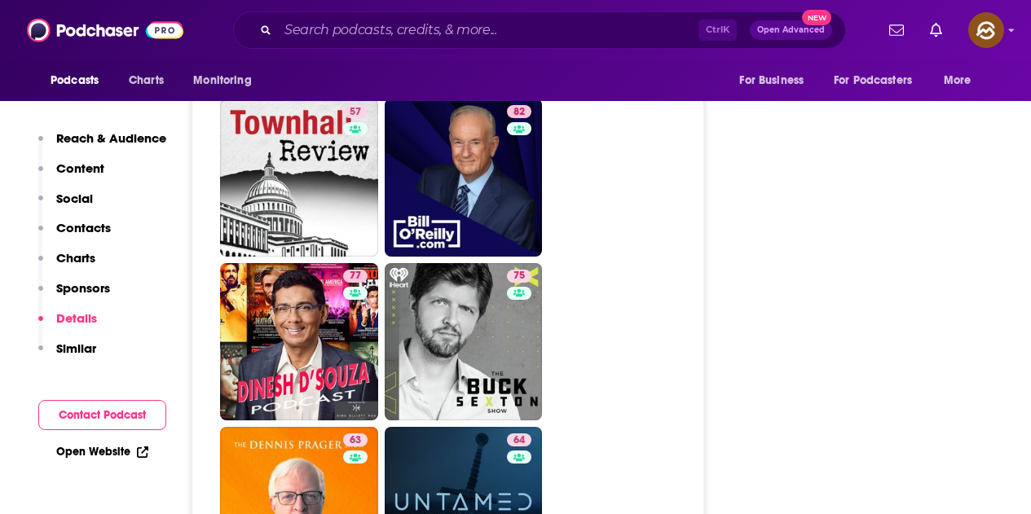
scroll to position [4321, 0]
